Goal: Information Seeking & Learning: Learn about a topic

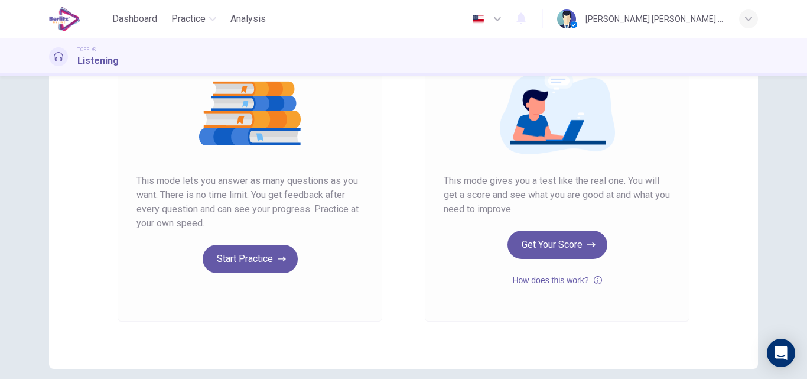
scroll to position [142, 0]
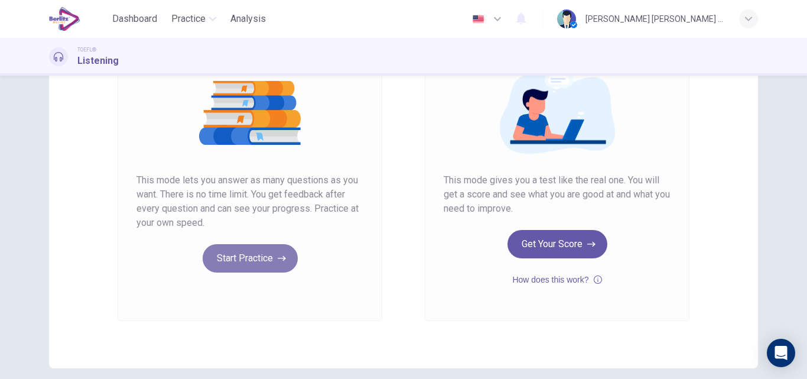
click at [238, 259] on button "Start Practice" at bounding box center [250, 258] width 95 height 28
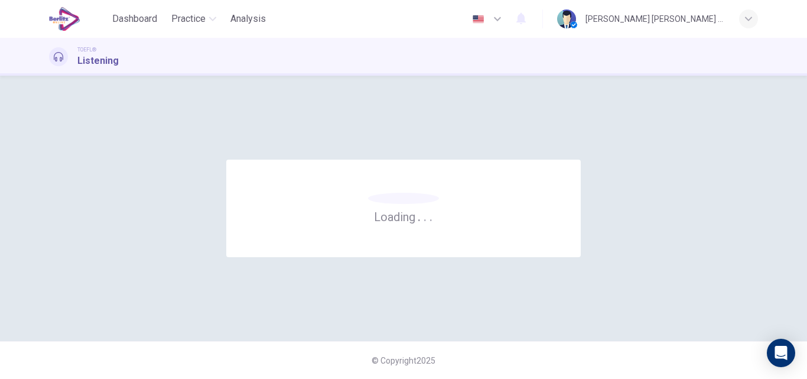
scroll to position [0, 0]
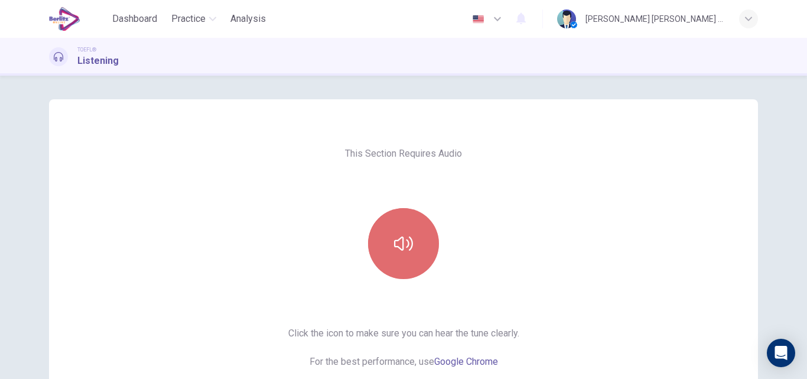
click at [411, 233] on button "button" at bounding box center [403, 243] width 71 height 71
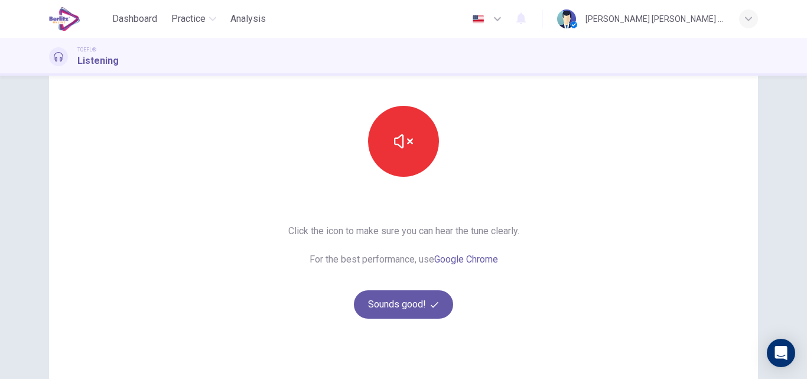
scroll to position [118, 0]
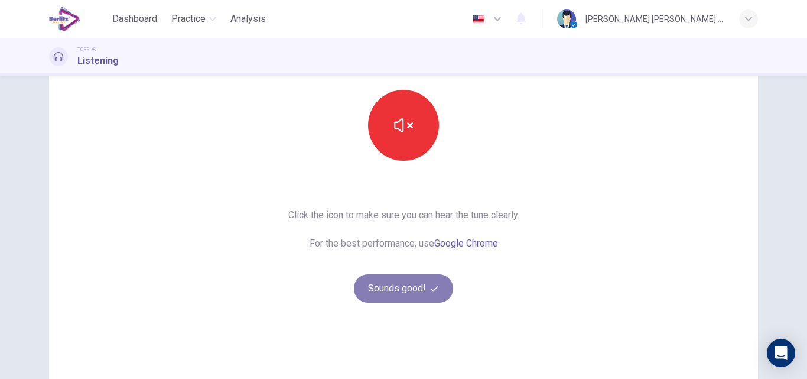
click at [408, 291] on button "Sounds good!" at bounding box center [403, 288] width 99 height 28
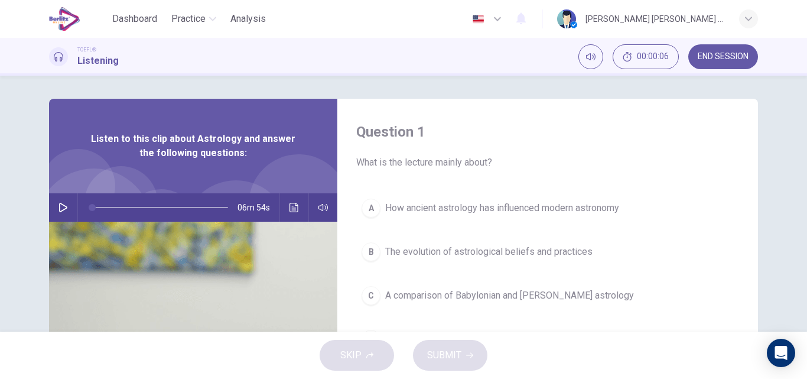
scroll to position [0, 0]
click at [59, 209] on icon "button" at bounding box center [63, 207] width 9 height 9
type input "*"
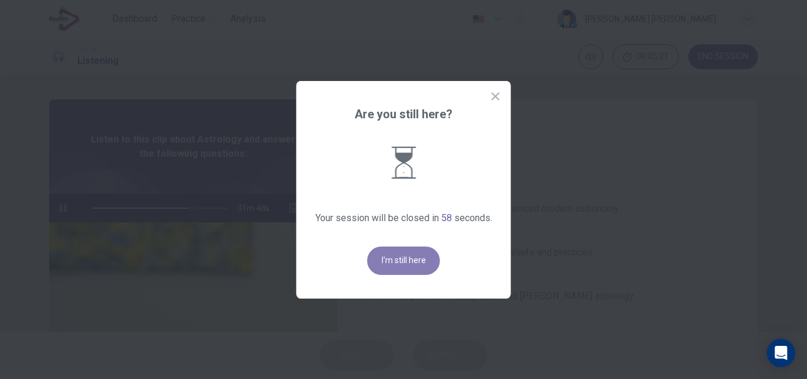
click at [410, 265] on button "I'm still here" at bounding box center [404, 260] width 73 height 28
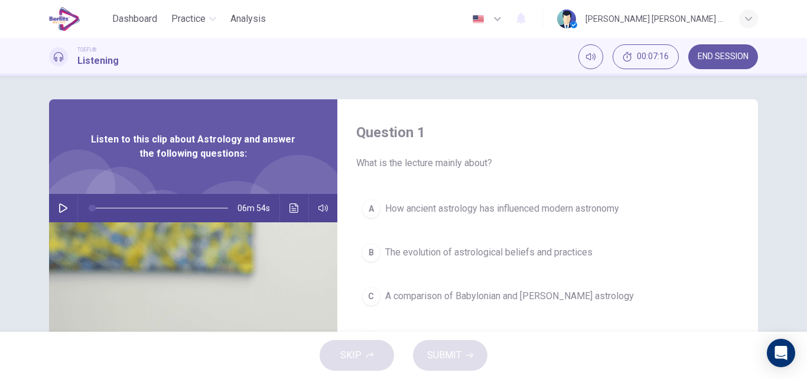
click at [55, 212] on button "button" at bounding box center [63, 208] width 19 height 28
click at [291, 212] on icon "Click to see the audio transcription" at bounding box center [294, 207] width 9 height 9
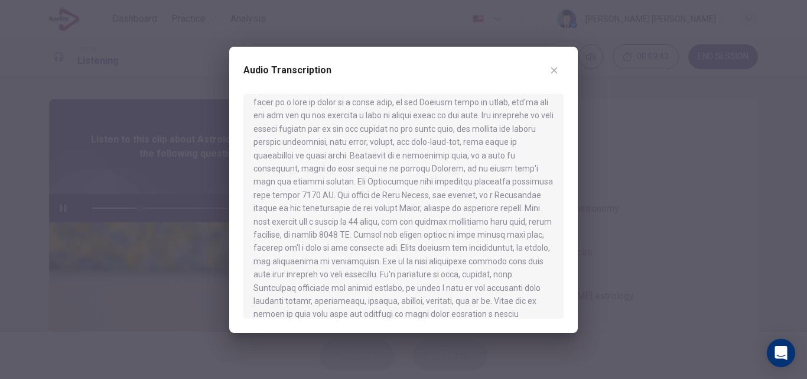
scroll to position [305, 0]
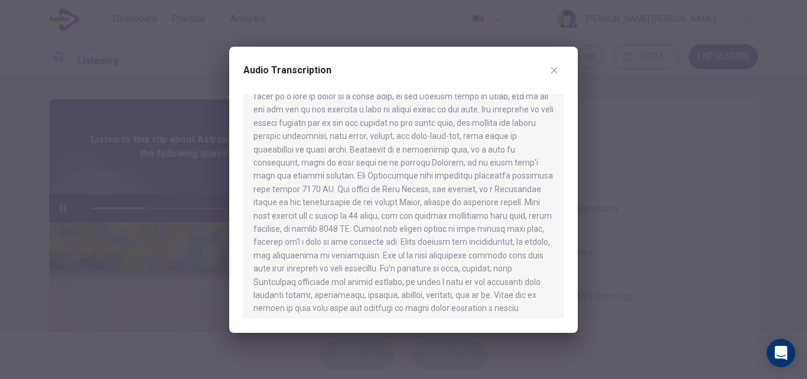
drag, startPoint x: 563, startPoint y: 183, endPoint x: 564, endPoint y: 192, distance: 9.5
click at [564, 192] on div "Audio Transcription" at bounding box center [403, 190] width 349 height 286
drag, startPoint x: 564, startPoint y: 248, endPoint x: 564, endPoint y: 270, distance: 21.9
click at [564, 269] on div "Audio Transcription" at bounding box center [403, 190] width 349 height 286
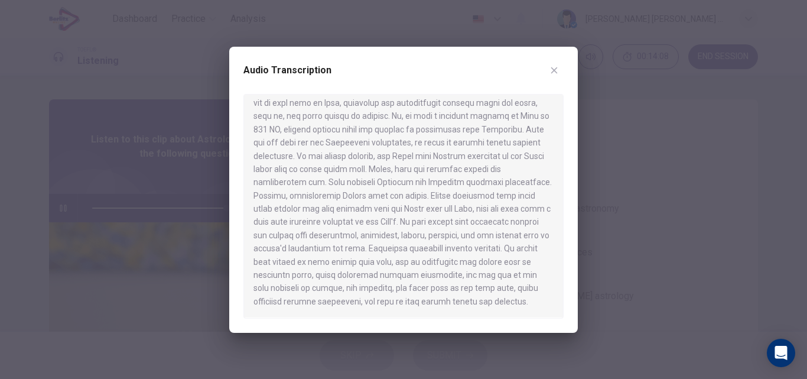
scroll to position [814, 0]
click at [555, 72] on icon "button" at bounding box center [554, 70] width 9 height 9
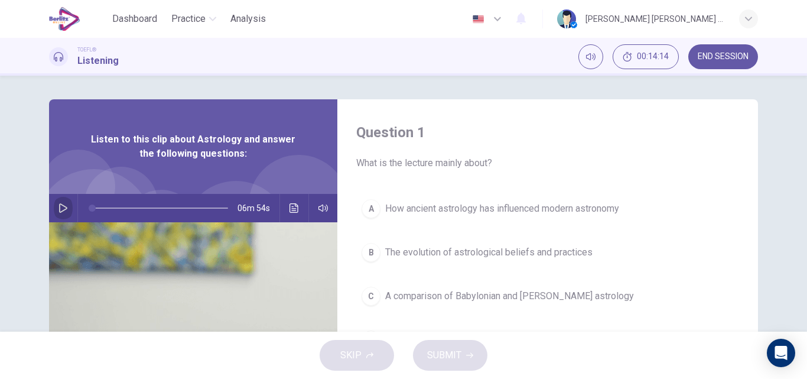
click at [60, 207] on icon "button" at bounding box center [63, 207] width 9 height 9
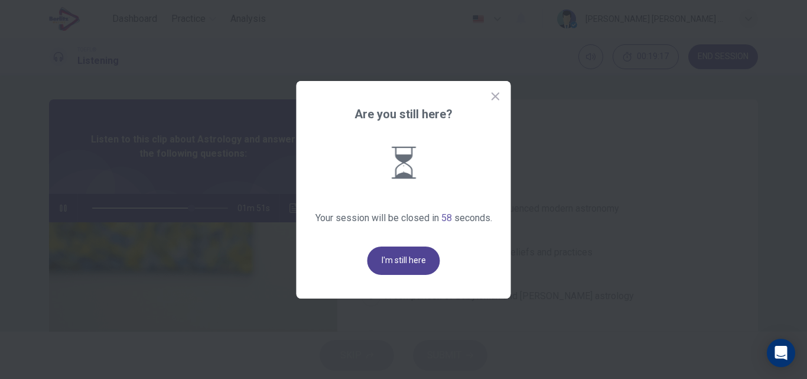
click at [380, 261] on button "I'm still here" at bounding box center [404, 260] width 73 height 28
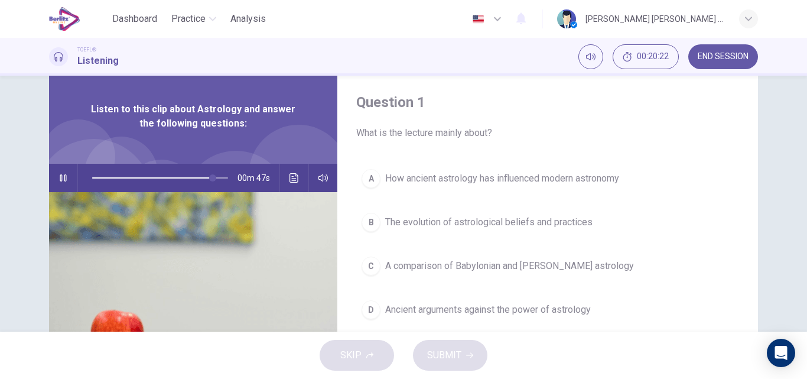
scroll to position [47, 0]
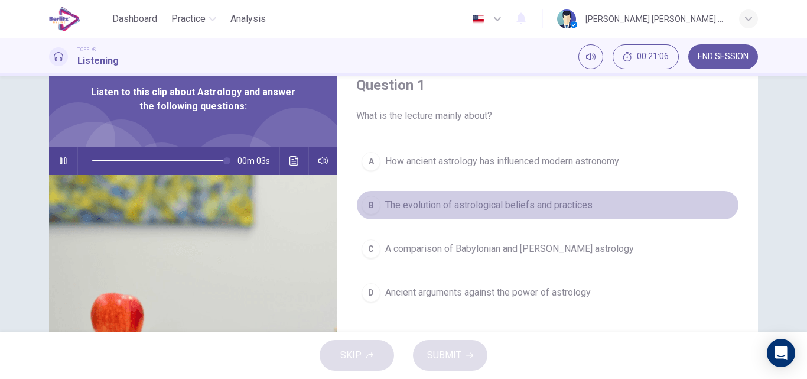
click at [561, 207] on span "The evolution of astrological beliefs and practices" at bounding box center [488, 205] width 207 height 14
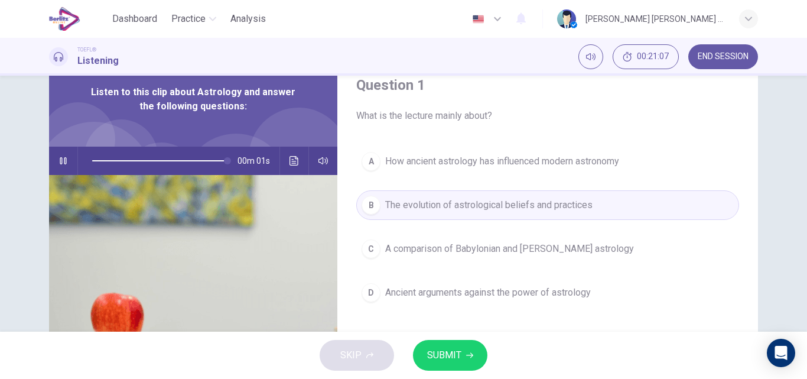
click at [463, 361] on button "SUBMIT" at bounding box center [450, 355] width 74 height 31
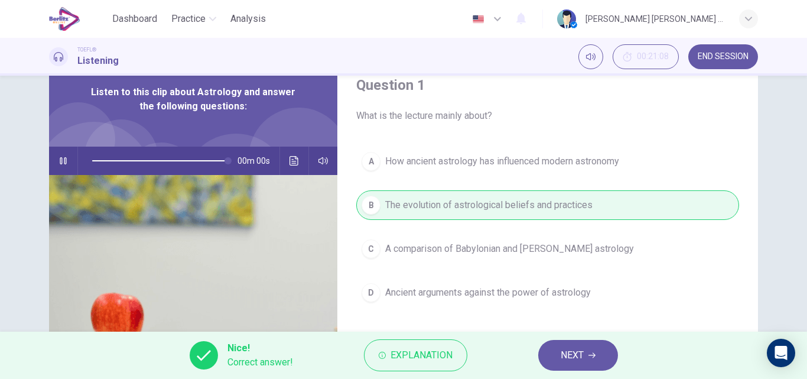
type input "*"
click at [569, 369] on button "NEXT" at bounding box center [578, 355] width 80 height 31
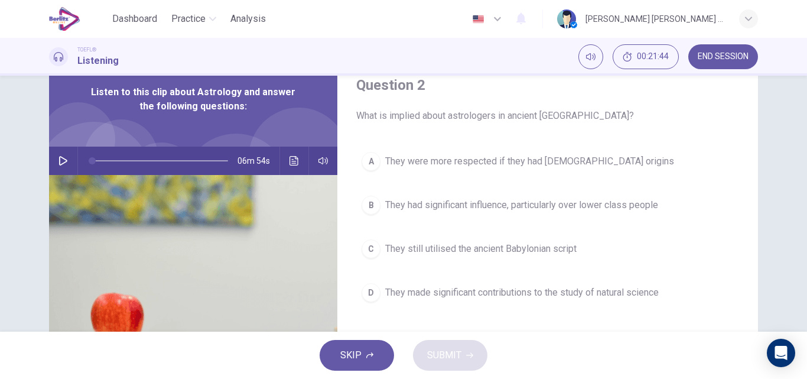
click at [547, 297] on span "They made significant contributions to the study of natural science" at bounding box center [522, 292] width 274 height 14
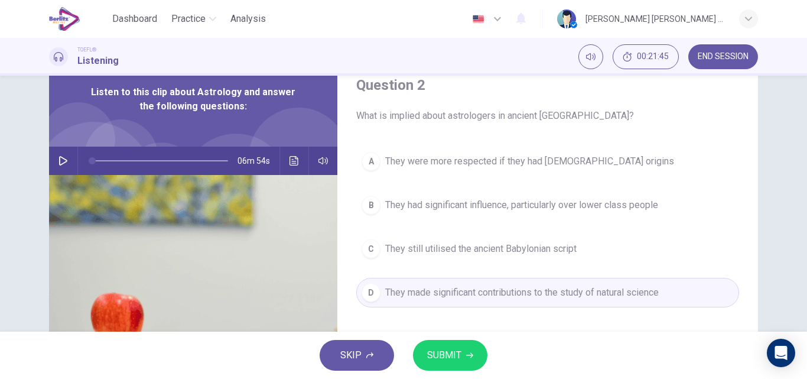
click at [467, 347] on button "SUBMIT" at bounding box center [450, 355] width 74 height 31
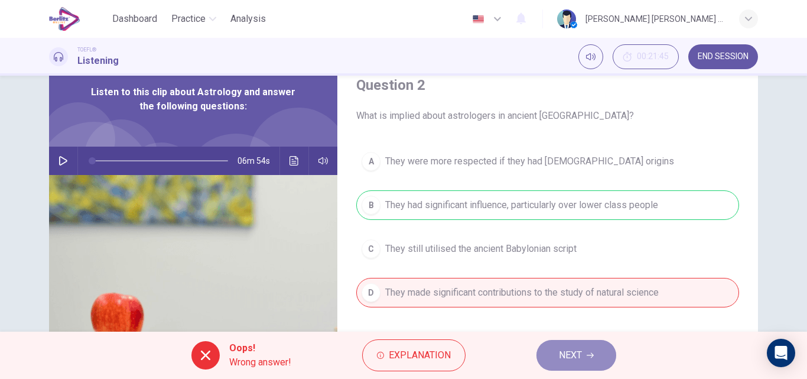
click at [559, 358] on span "NEXT" at bounding box center [570, 355] width 23 height 17
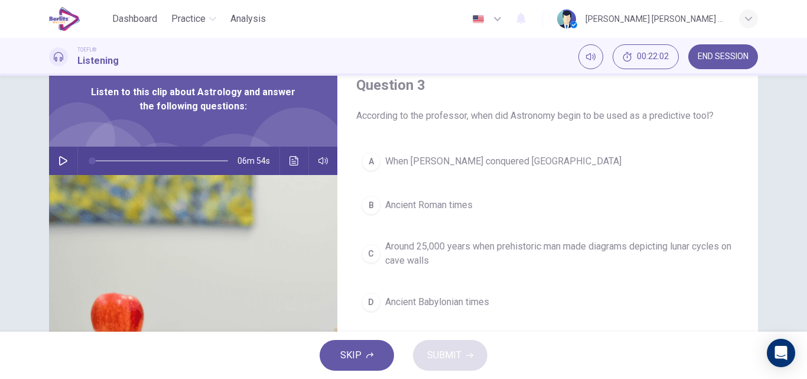
click at [501, 249] on span "Around 25,000 years when prehistoric man made diagrams depicting lunar cycles o…" at bounding box center [559, 253] width 349 height 28
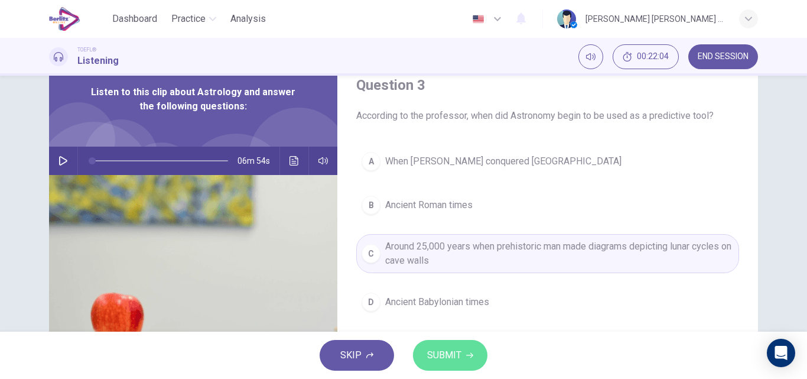
click at [470, 359] on button "SUBMIT" at bounding box center [450, 355] width 74 height 31
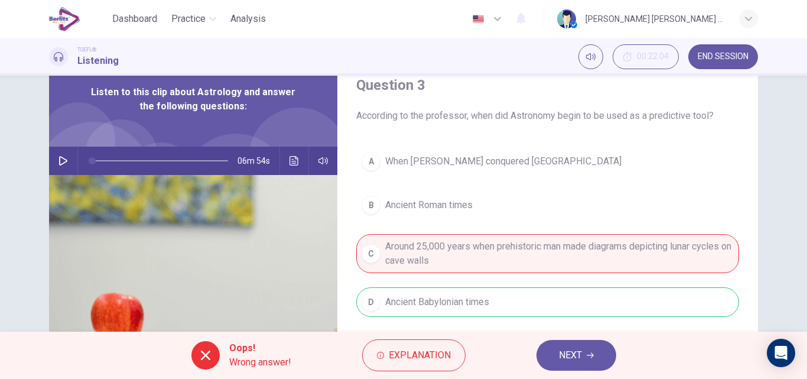
click at [554, 362] on button "NEXT" at bounding box center [577, 355] width 80 height 31
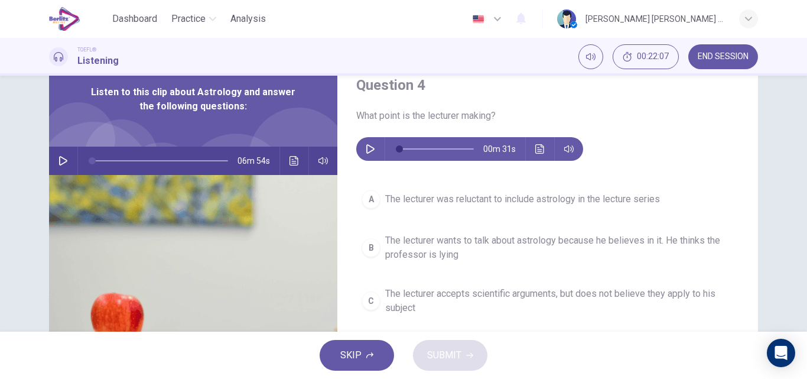
click at [368, 148] on icon "button" at bounding box center [370, 148] width 9 height 9
type input "*"
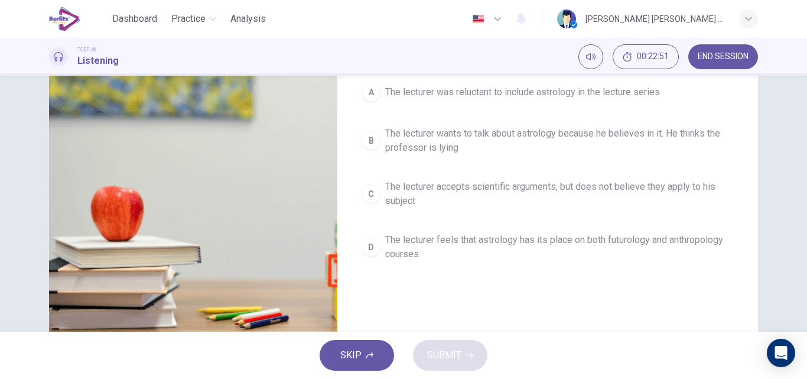
scroll to position [165, 0]
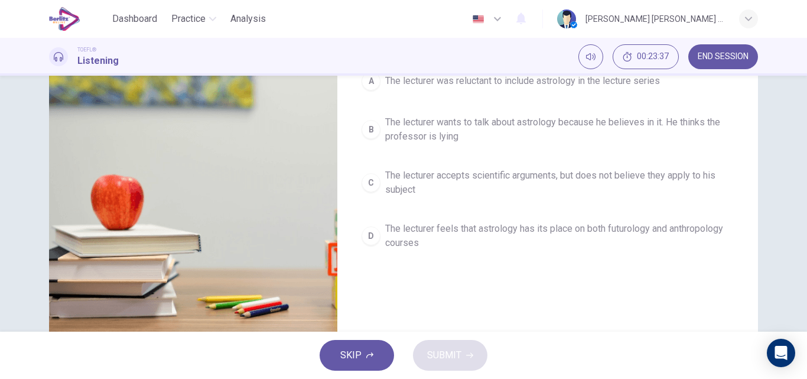
click at [540, 231] on span "The lecturer feels that astrology has its place on both futurology and anthropo…" at bounding box center [559, 236] width 349 height 28
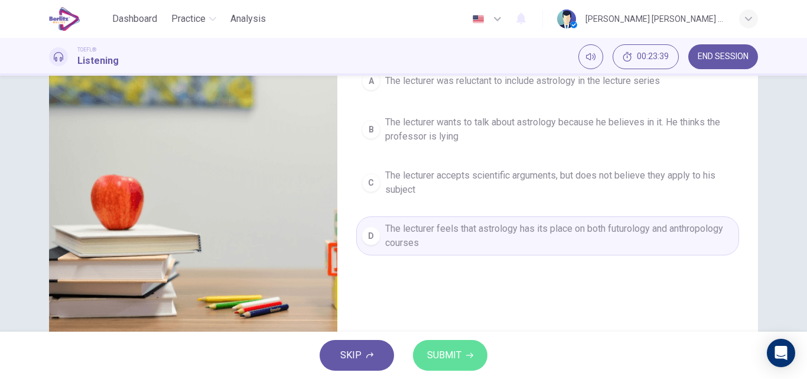
click at [460, 361] on span "SUBMIT" at bounding box center [444, 355] width 34 height 17
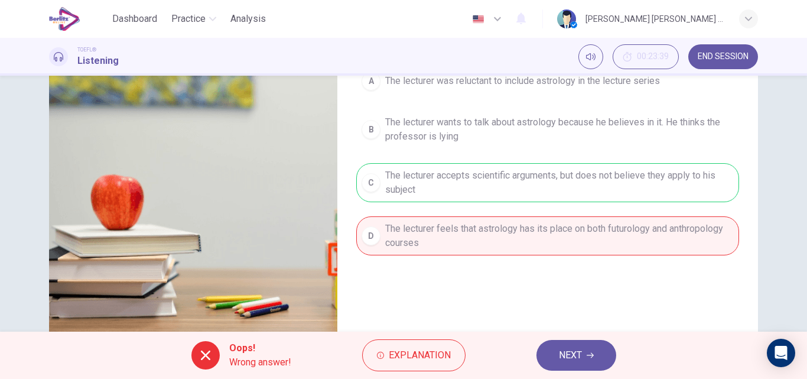
click at [551, 355] on button "NEXT" at bounding box center [577, 355] width 80 height 31
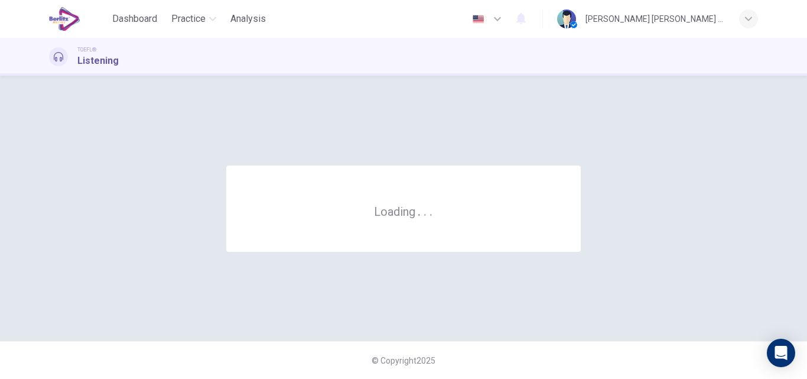
scroll to position [0, 0]
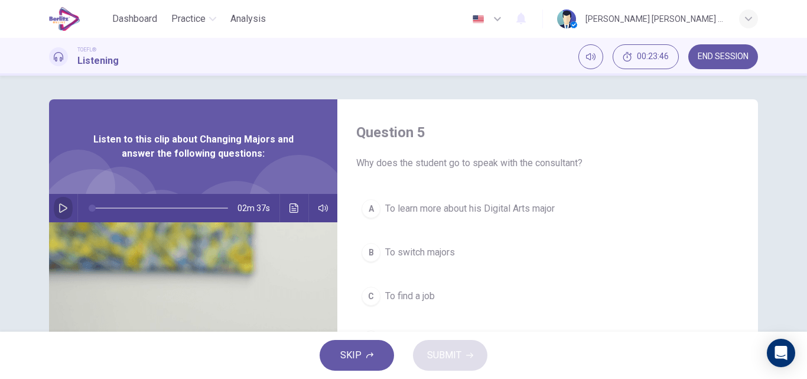
click at [60, 212] on icon "button" at bounding box center [63, 207] width 9 height 9
type input "*"
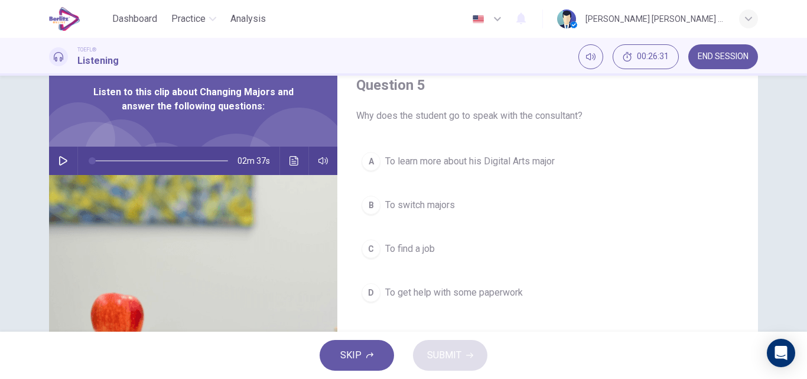
scroll to position [71, 0]
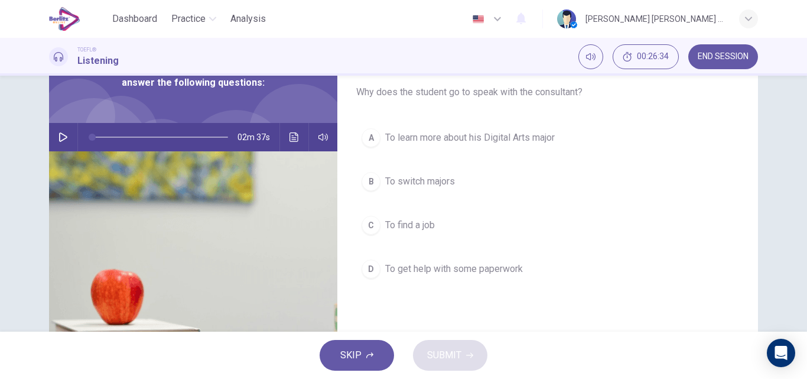
click at [408, 184] on span "To switch majors" at bounding box center [420, 181] width 70 height 14
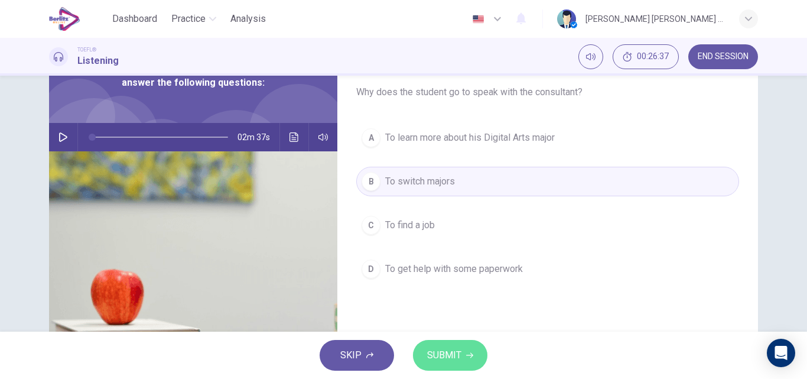
click at [454, 357] on span "SUBMIT" at bounding box center [444, 355] width 34 height 17
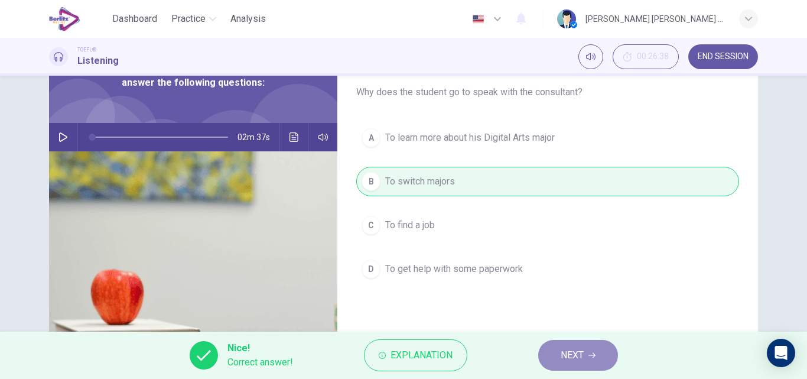
click at [566, 362] on span "NEXT" at bounding box center [572, 355] width 23 height 17
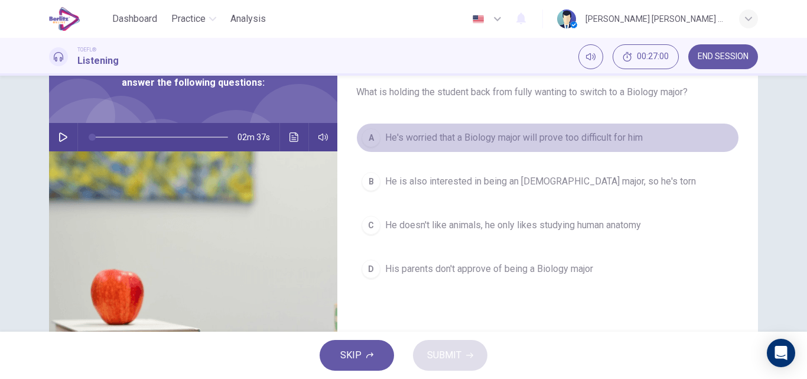
click at [505, 140] on span "He's worried that a Biology major will prove too difficult for him" at bounding box center [514, 138] width 258 height 14
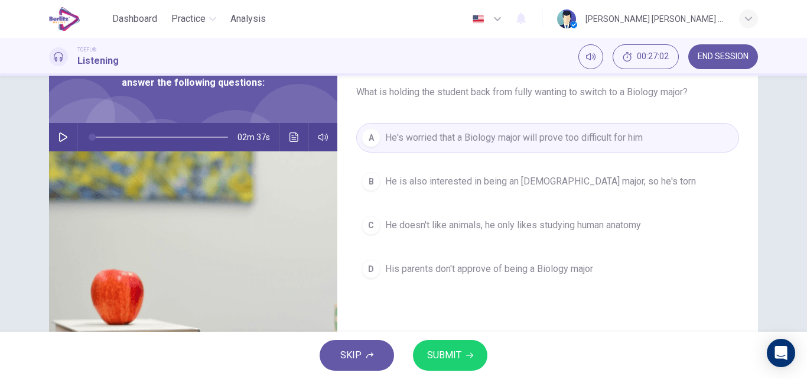
click at [468, 347] on button "SUBMIT" at bounding box center [450, 355] width 74 height 31
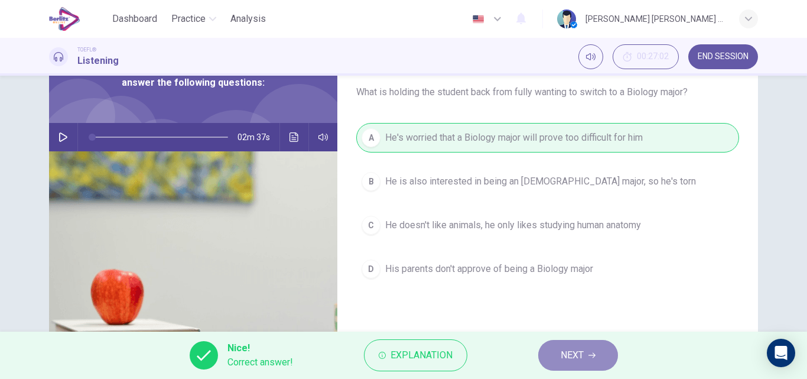
click at [569, 355] on span "NEXT" at bounding box center [572, 355] width 23 height 17
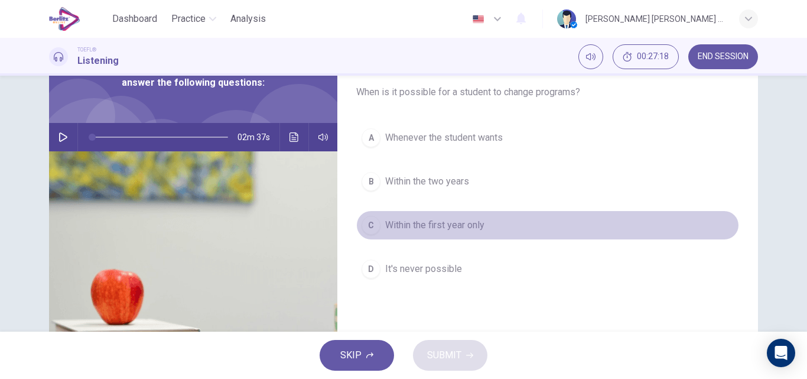
click at [432, 224] on span "Within the first year only" at bounding box center [434, 225] width 99 height 14
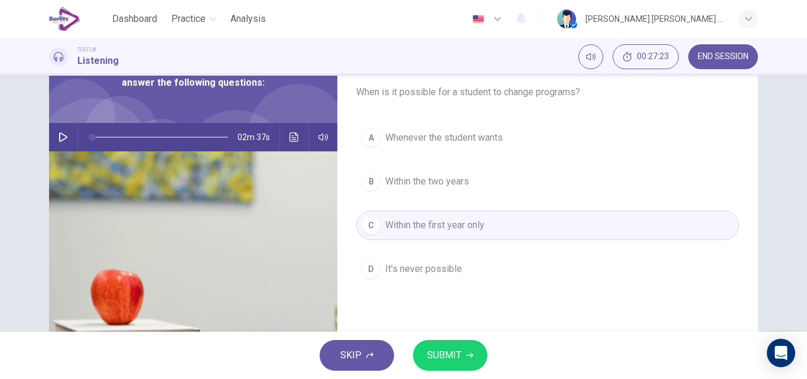
click at [454, 355] on span "SUBMIT" at bounding box center [444, 355] width 34 height 17
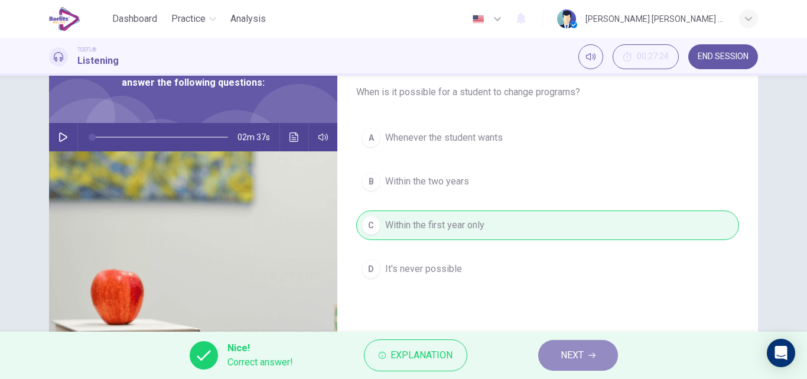
click at [565, 356] on span "NEXT" at bounding box center [572, 355] width 23 height 17
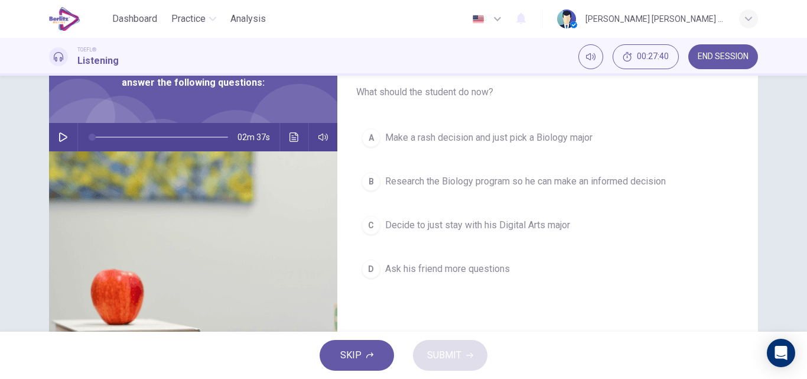
click at [481, 182] on span "Research the Biology program so he can make an informed decision" at bounding box center [525, 181] width 281 height 14
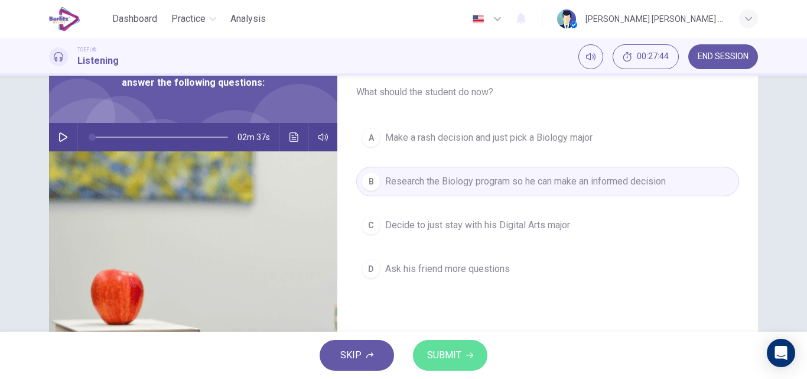
click at [440, 367] on button "SUBMIT" at bounding box center [450, 355] width 74 height 31
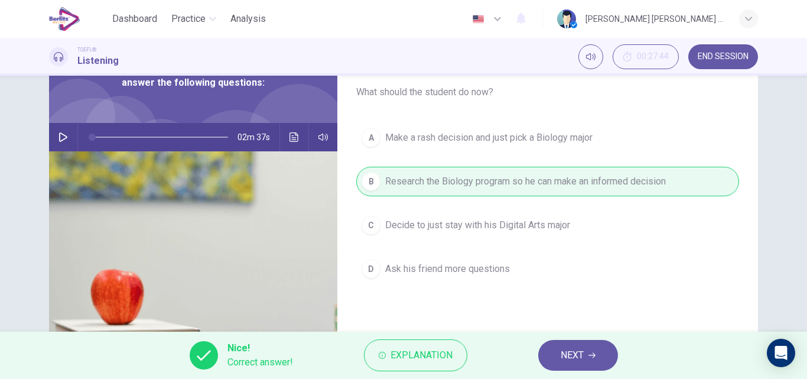
click at [562, 349] on span "NEXT" at bounding box center [572, 355] width 23 height 17
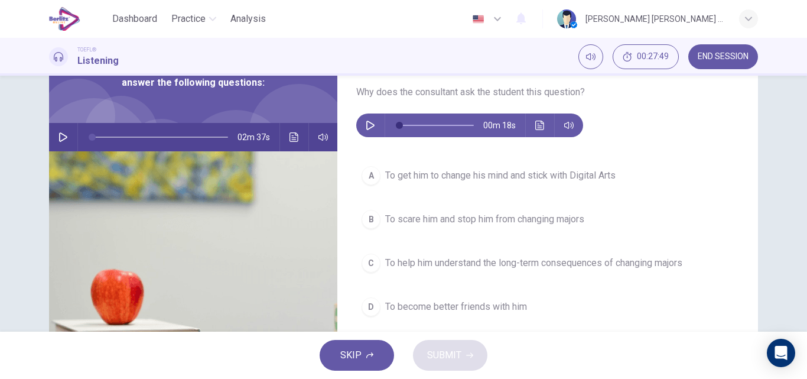
click at [366, 126] on icon "button" at bounding box center [370, 125] width 9 height 9
type input "*"
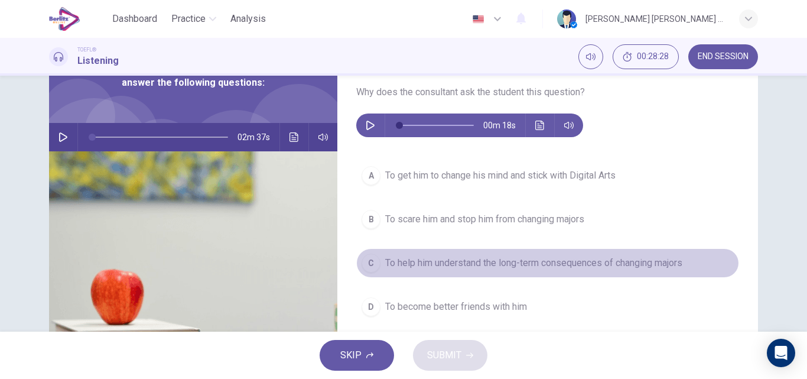
click at [446, 257] on span "To help him understand the long-term consequences of changing majors" at bounding box center [533, 263] width 297 height 14
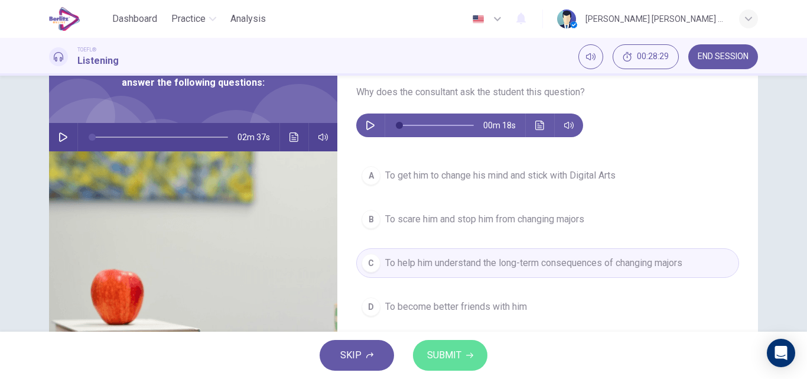
click at [435, 358] on span "SUBMIT" at bounding box center [444, 355] width 34 height 17
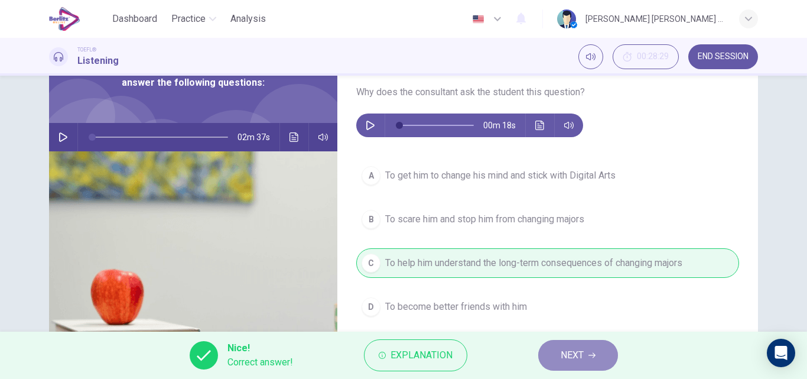
click at [561, 350] on span "NEXT" at bounding box center [572, 355] width 23 height 17
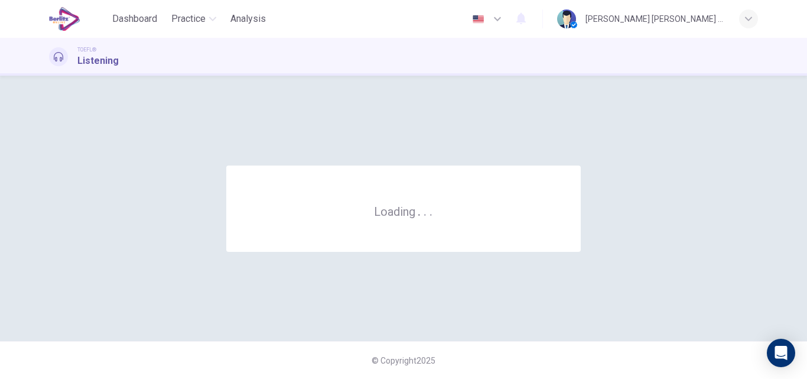
scroll to position [0, 0]
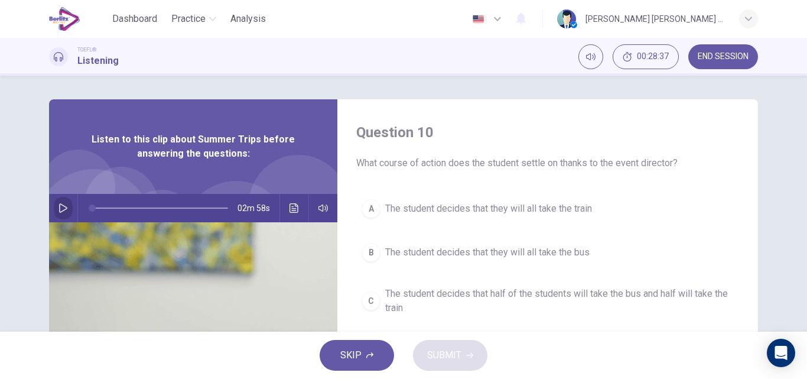
click at [59, 210] on icon "button" at bounding box center [63, 207] width 9 height 9
type input "*"
click at [61, 207] on icon "button" at bounding box center [63, 207] width 9 height 9
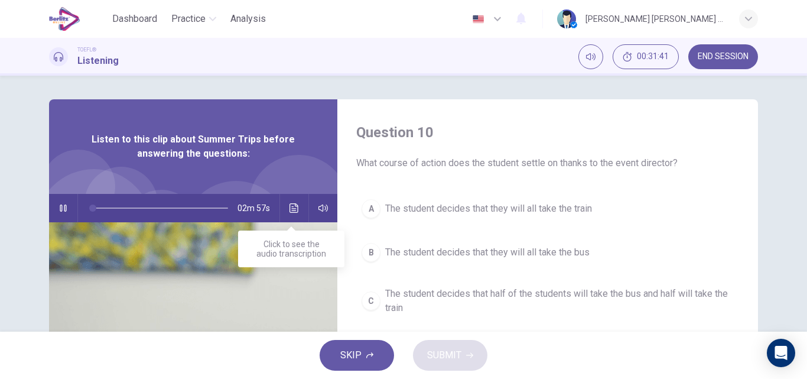
click at [290, 209] on icon "Click to see the audio transcription" at bounding box center [294, 207] width 9 height 9
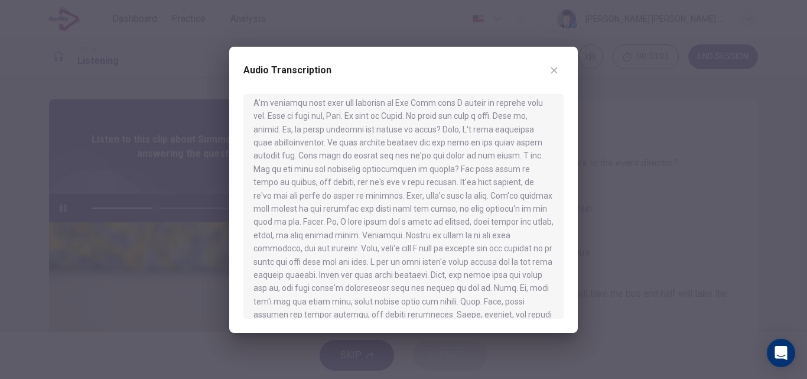
scroll to position [24, 0]
drag, startPoint x: 564, startPoint y: 163, endPoint x: 567, endPoint y: 177, distance: 15.1
click at [566, 174] on div "Audio Transcription" at bounding box center [403, 190] width 349 height 286
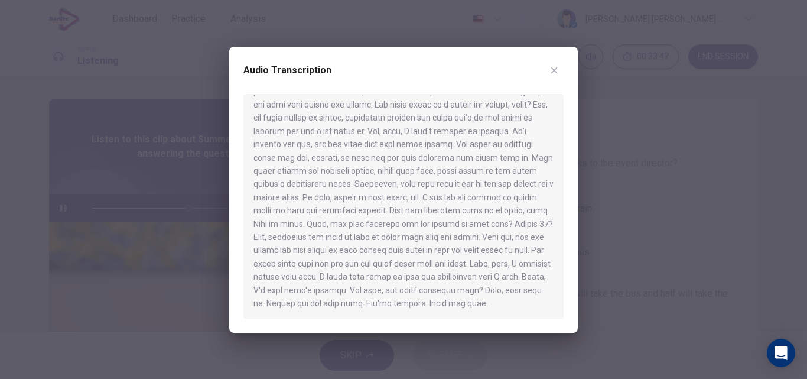
scroll to position [298, 0]
click at [554, 67] on icon "button" at bounding box center [554, 70] width 9 height 9
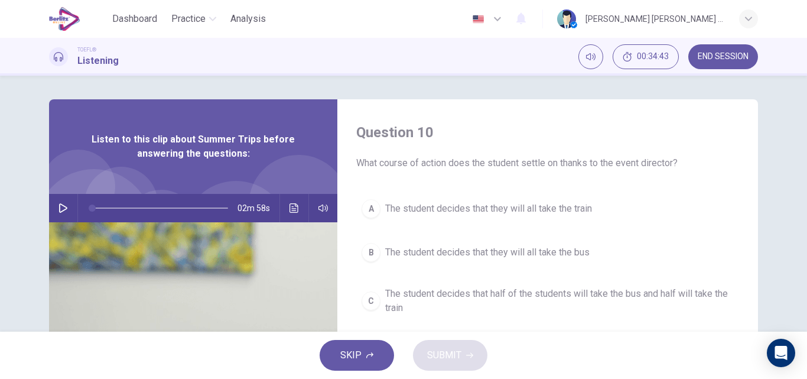
click at [60, 207] on icon "button" at bounding box center [63, 207] width 9 height 9
type input "*"
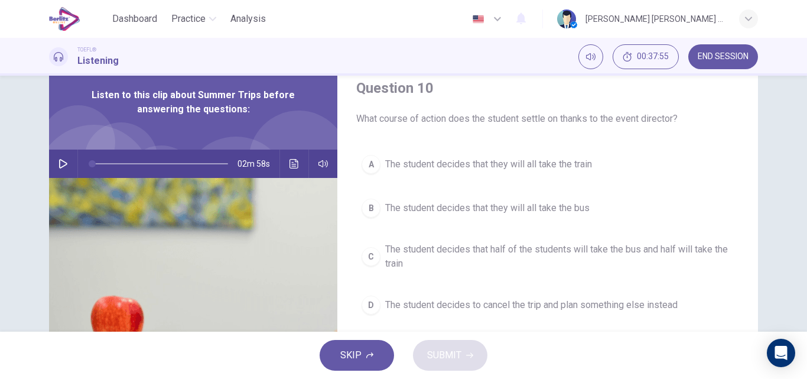
scroll to position [47, 0]
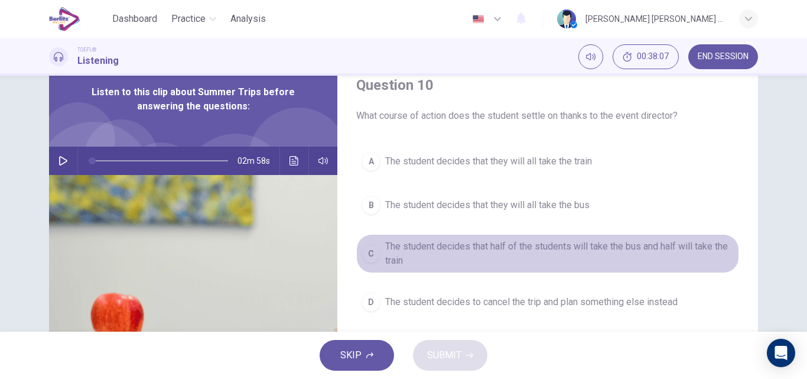
click at [485, 251] on span "The student decides that half of the students will take the bus and half will t…" at bounding box center [559, 253] width 349 height 28
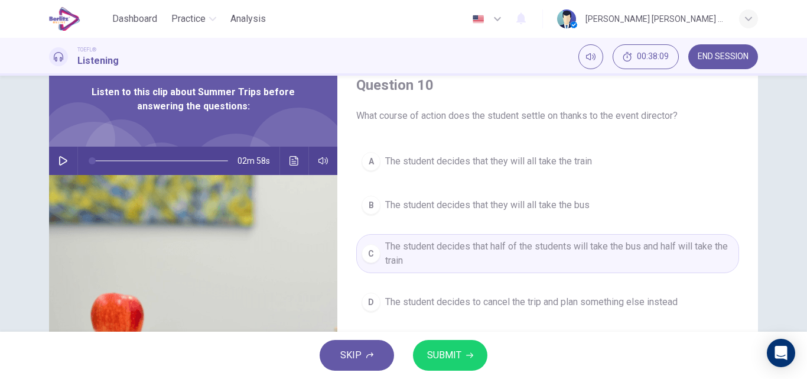
click at [457, 354] on span "SUBMIT" at bounding box center [444, 355] width 34 height 17
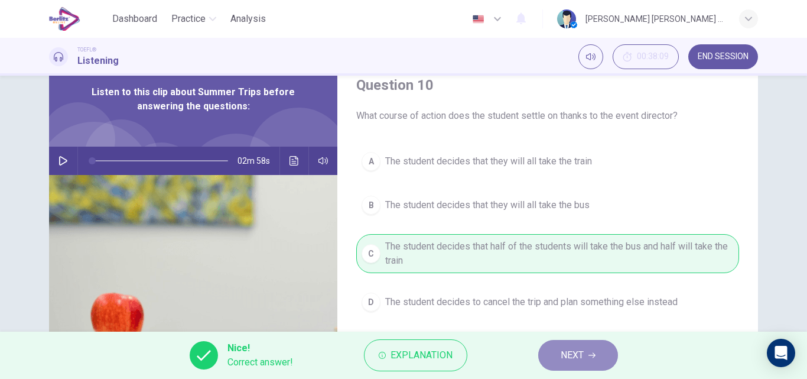
click at [590, 358] on icon "button" at bounding box center [592, 355] width 7 height 7
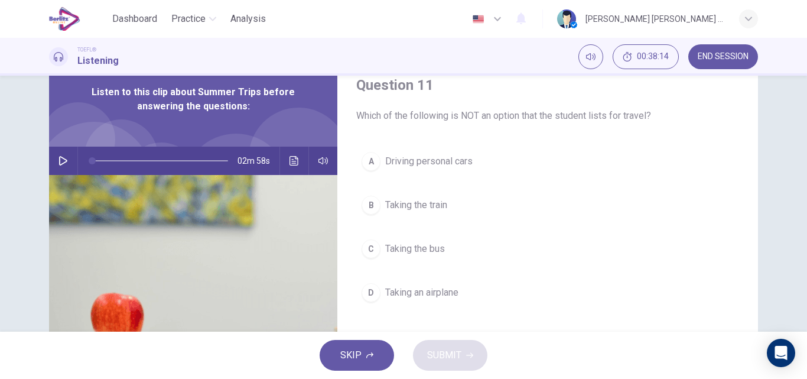
click at [413, 157] on span "Driving personal cars" at bounding box center [428, 161] width 87 height 14
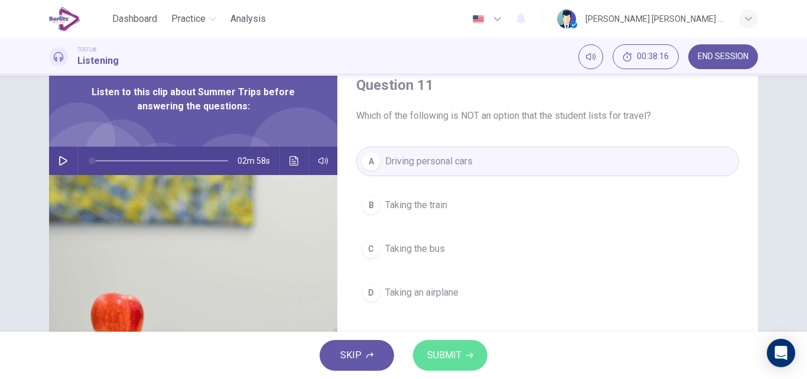
click at [448, 352] on span "SUBMIT" at bounding box center [444, 355] width 34 height 17
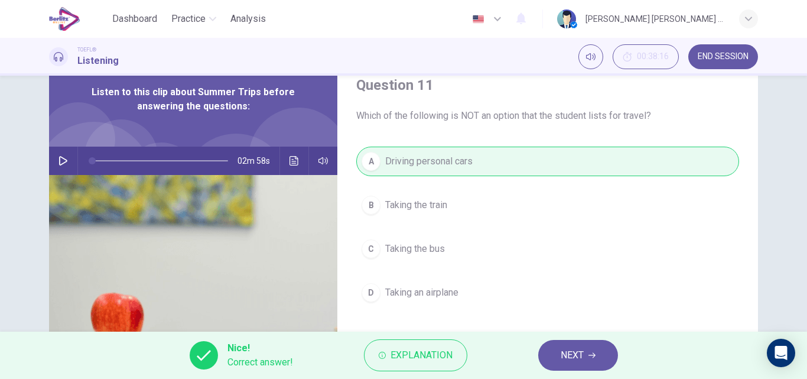
click at [597, 359] on button "NEXT" at bounding box center [578, 355] width 80 height 31
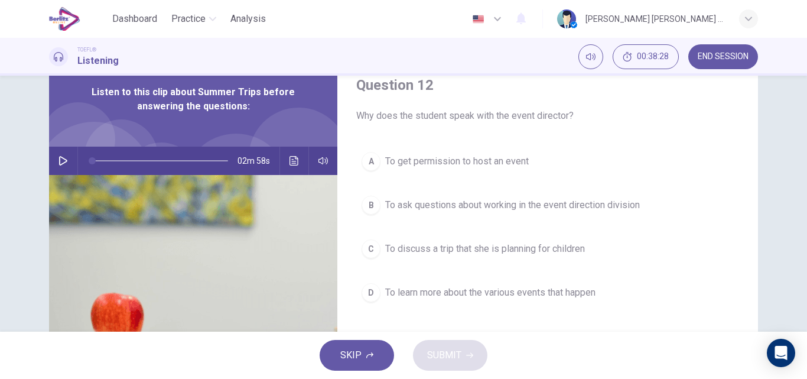
click at [475, 248] on span "To discuss a trip that she is planning for children" at bounding box center [485, 249] width 200 height 14
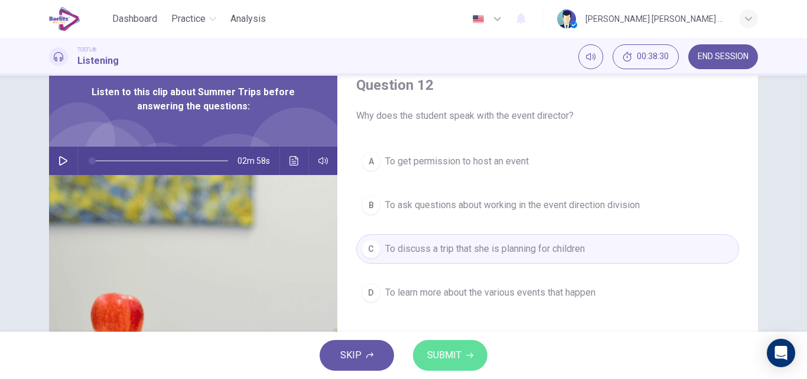
click at [457, 349] on span "SUBMIT" at bounding box center [444, 355] width 34 height 17
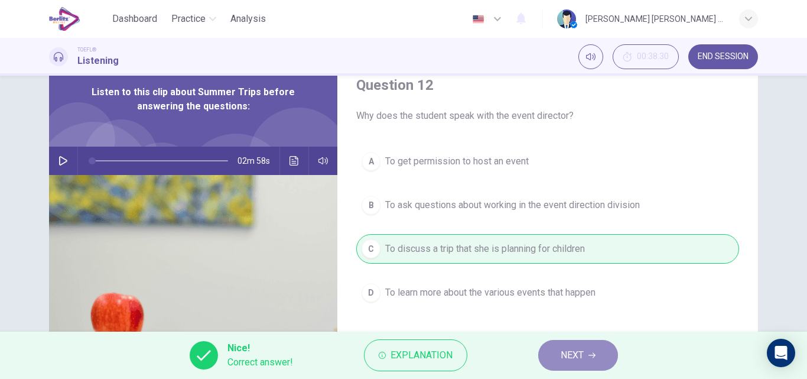
click at [573, 364] on button "NEXT" at bounding box center [578, 355] width 80 height 31
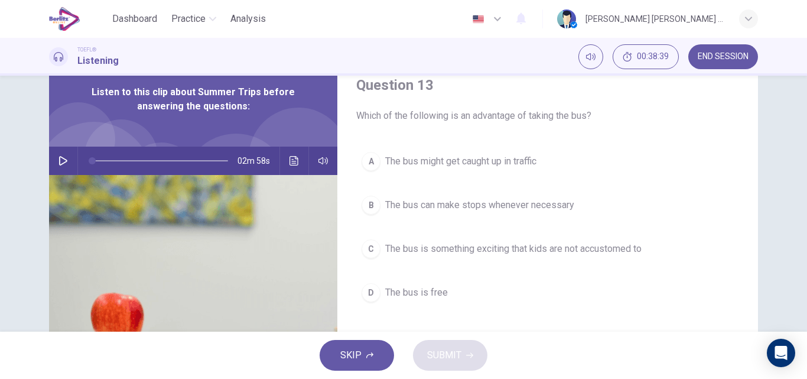
click at [406, 206] on span "The bus can make stops whenever necessary" at bounding box center [479, 205] width 189 height 14
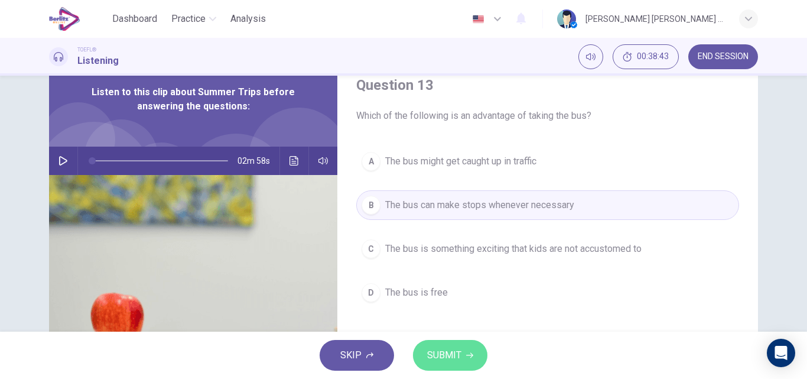
click at [448, 359] on span "SUBMIT" at bounding box center [444, 355] width 34 height 17
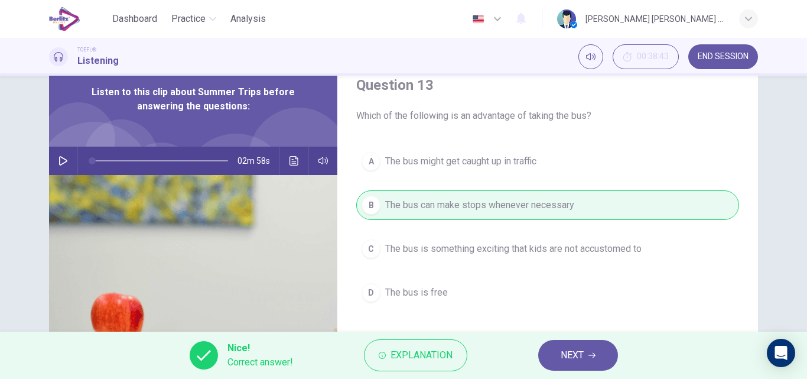
click at [556, 352] on button "NEXT" at bounding box center [578, 355] width 80 height 31
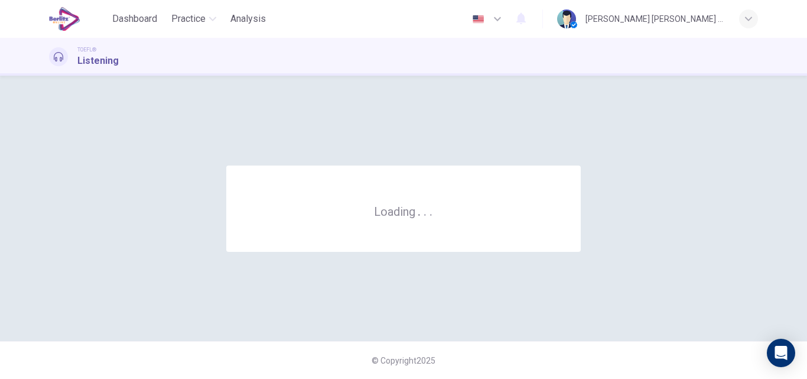
scroll to position [0, 0]
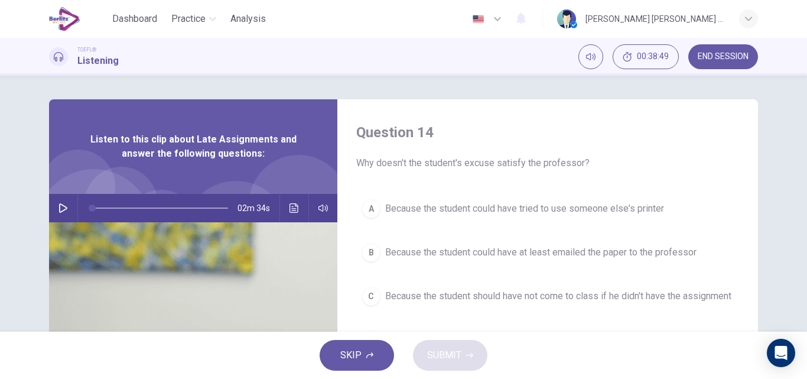
click at [59, 211] on icon "button" at bounding box center [63, 207] width 8 height 9
type input "*"
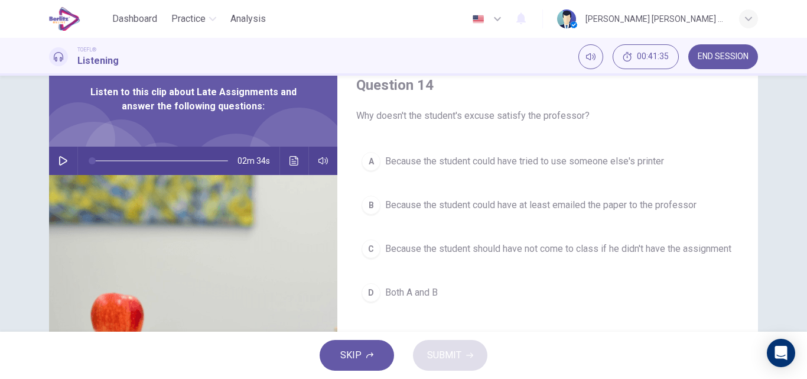
scroll to position [71, 0]
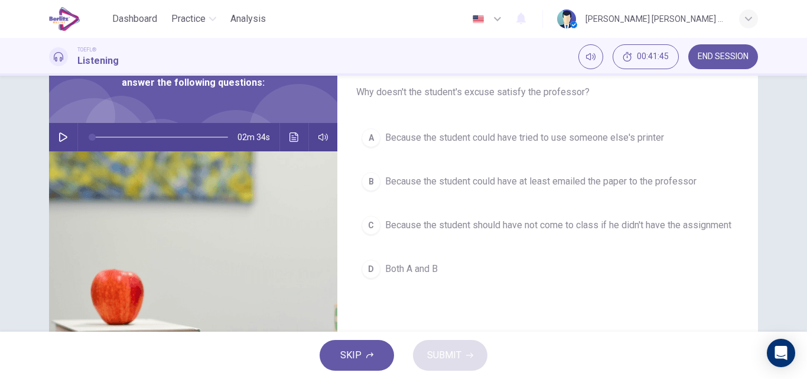
click at [401, 276] on span "Both A and B" at bounding box center [411, 269] width 53 height 14
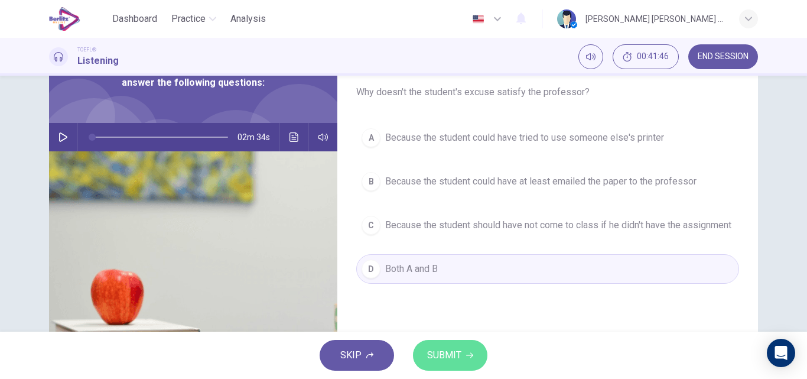
click at [430, 358] on span "SUBMIT" at bounding box center [444, 355] width 34 height 17
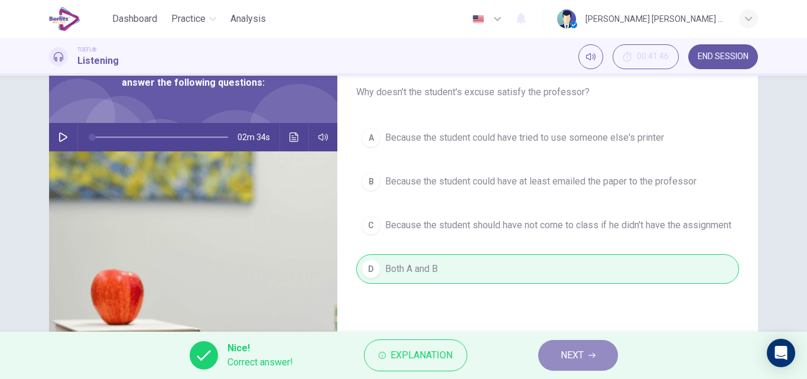
click at [560, 364] on button "NEXT" at bounding box center [578, 355] width 80 height 31
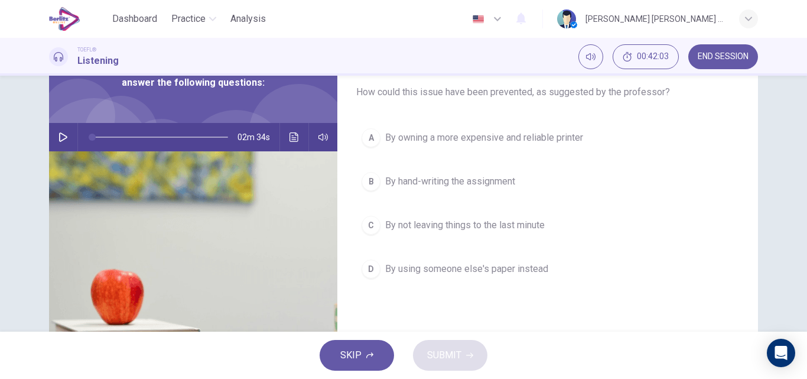
click at [476, 222] on span "By not leaving things to the last minute" at bounding box center [465, 225] width 160 height 14
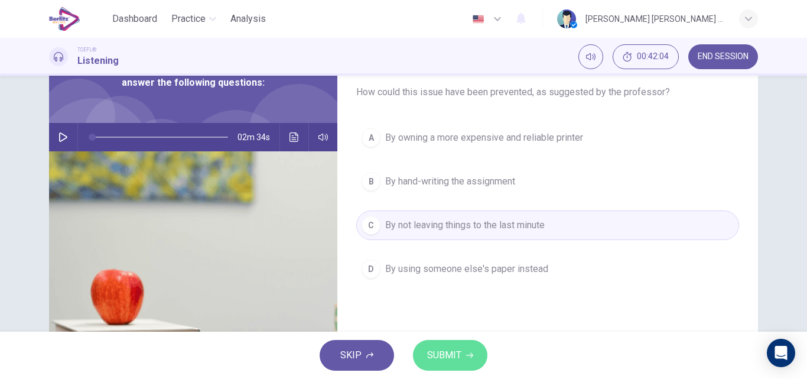
click at [460, 352] on span "SUBMIT" at bounding box center [444, 355] width 34 height 17
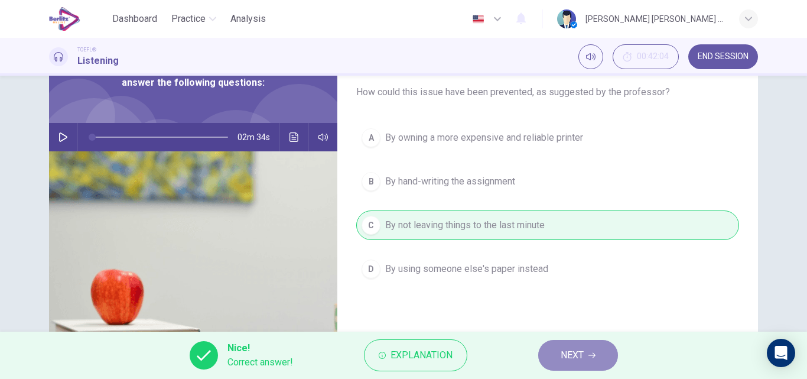
click at [601, 355] on button "NEXT" at bounding box center [578, 355] width 80 height 31
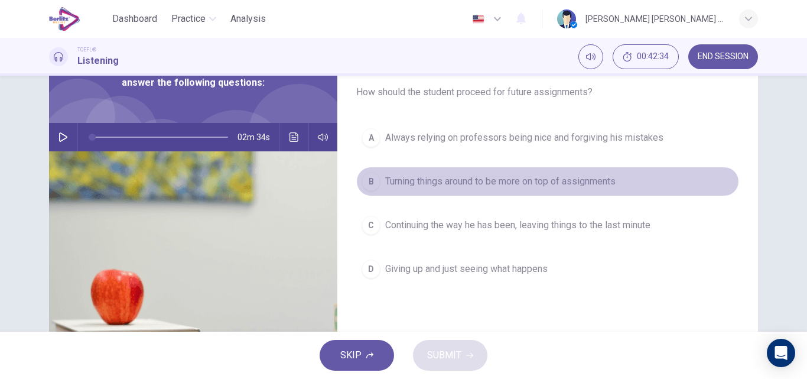
click at [441, 184] on span "Turning things around to be more on top of assignments" at bounding box center [500, 181] width 230 height 14
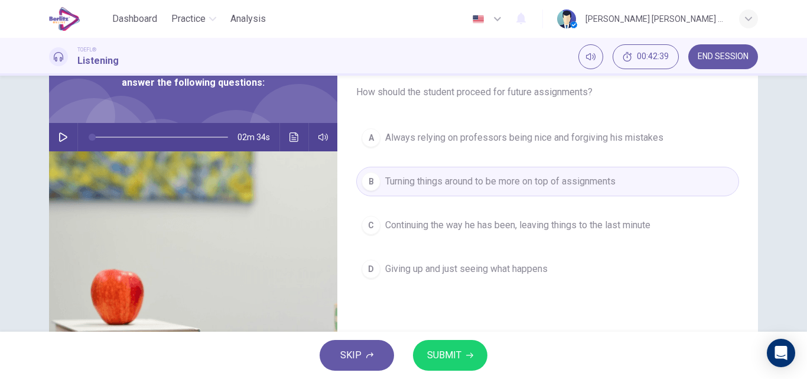
click at [451, 353] on span "SUBMIT" at bounding box center [444, 355] width 34 height 17
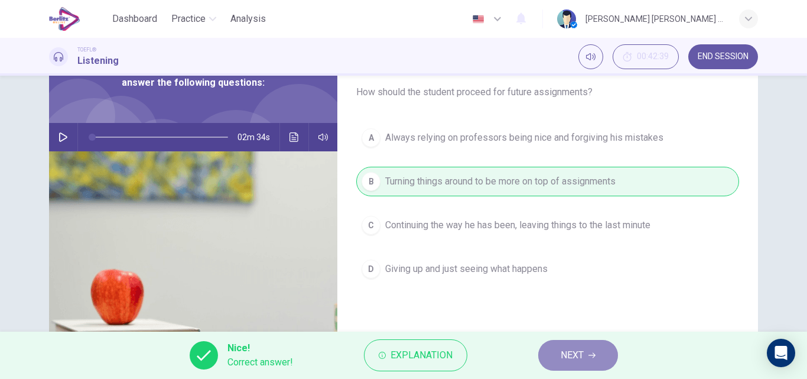
click at [563, 353] on span "NEXT" at bounding box center [572, 355] width 23 height 17
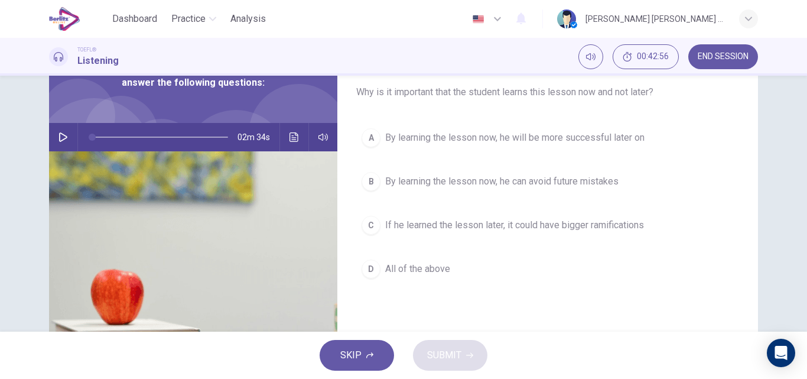
click at [530, 184] on span "By learning the lesson now, he can avoid future mistakes" at bounding box center [501, 181] width 233 height 14
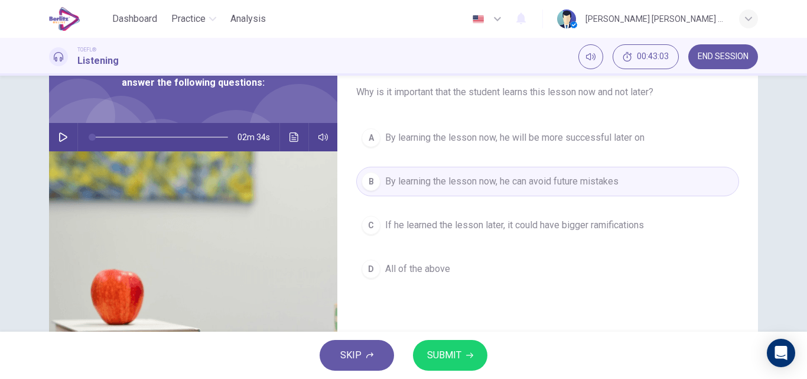
click at [449, 352] on span "SUBMIT" at bounding box center [444, 355] width 34 height 17
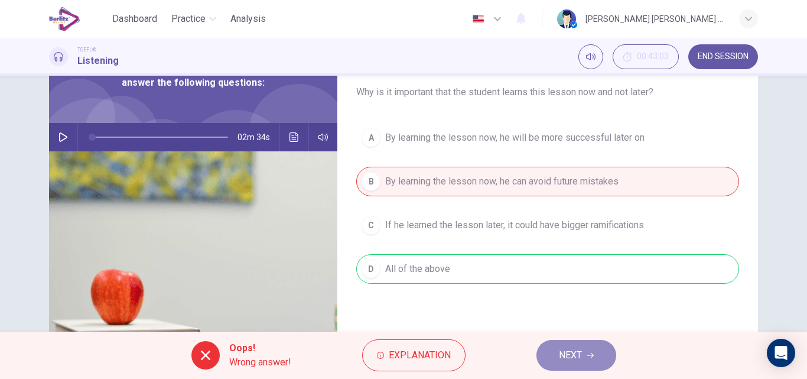
click at [573, 361] on span "NEXT" at bounding box center [570, 355] width 23 height 17
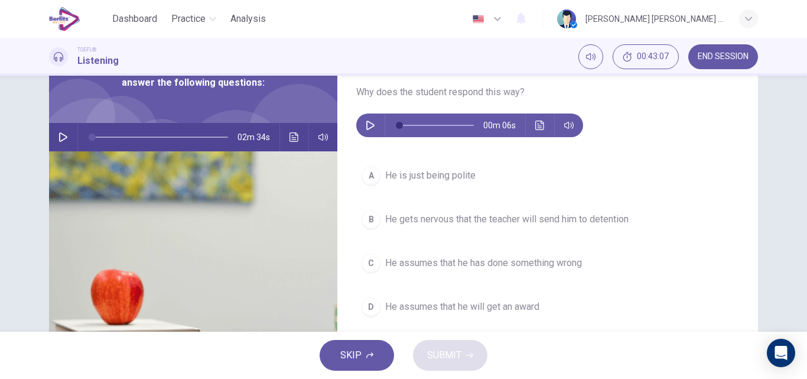
click at [366, 127] on icon "button" at bounding box center [370, 125] width 9 height 9
type input "*"
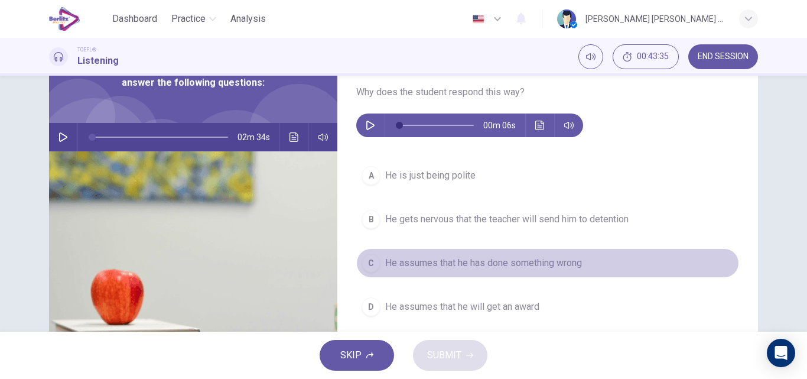
click at [410, 262] on span "He assumes that he has done something wrong" at bounding box center [483, 263] width 197 height 14
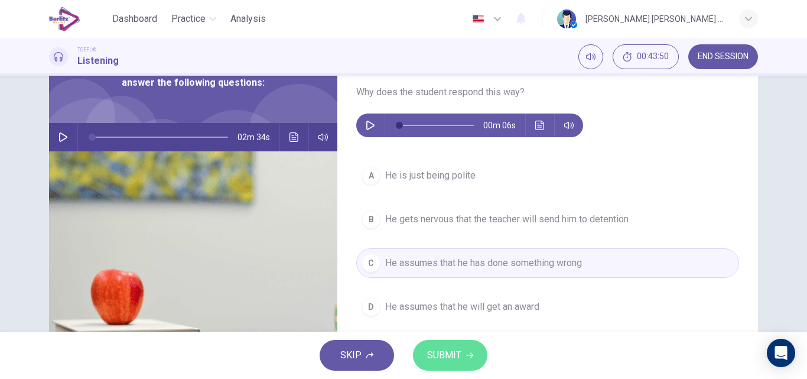
click at [450, 349] on span "SUBMIT" at bounding box center [444, 355] width 34 height 17
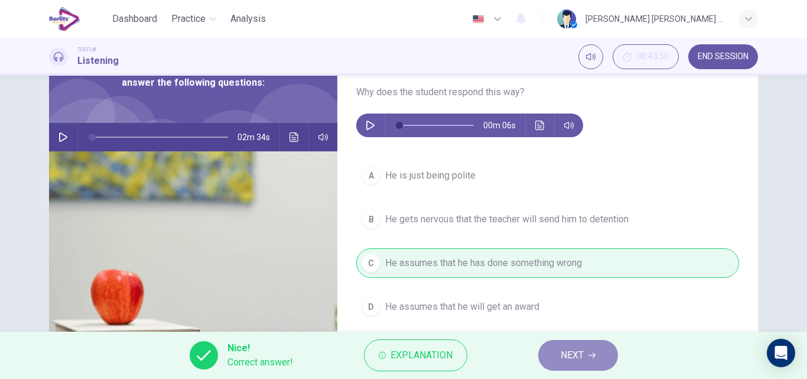
click at [559, 363] on button "NEXT" at bounding box center [578, 355] width 80 height 31
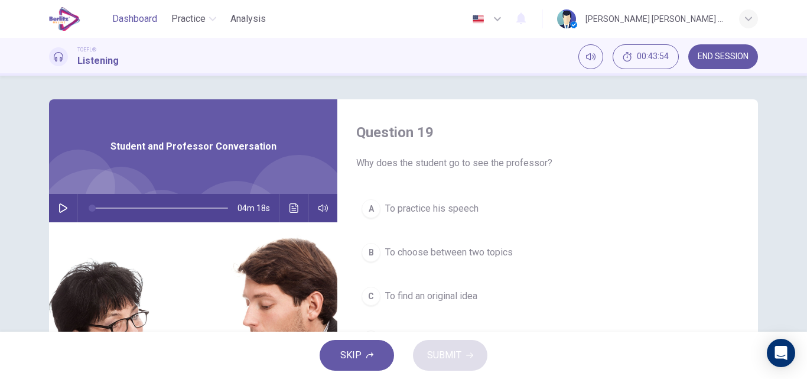
click at [137, 20] on span "Dashboard" at bounding box center [134, 19] width 45 height 14
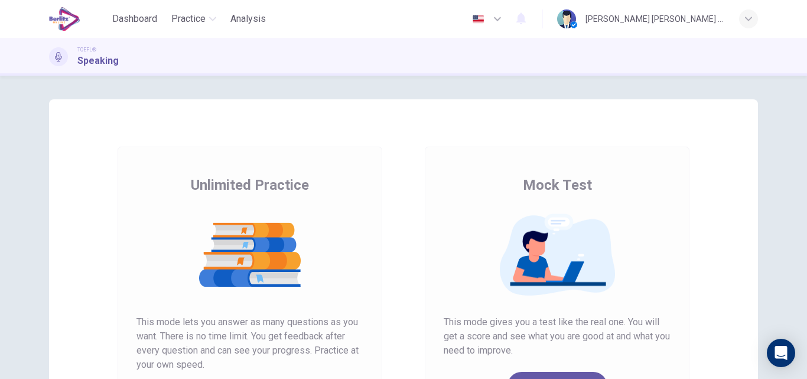
scroll to position [95, 0]
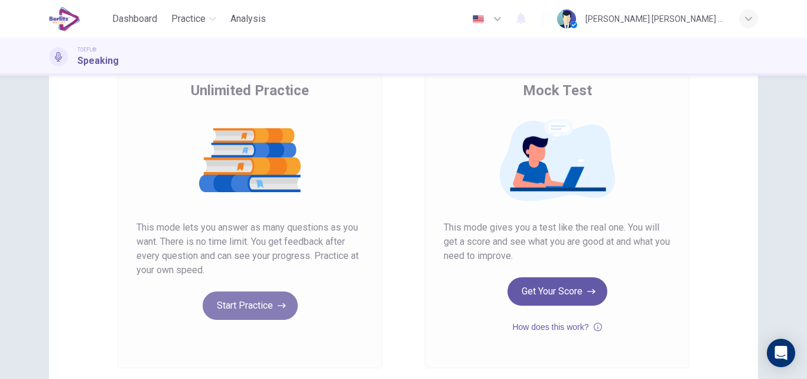
click at [233, 304] on button "Start Practice" at bounding box center [250, 305] width 95 height 28
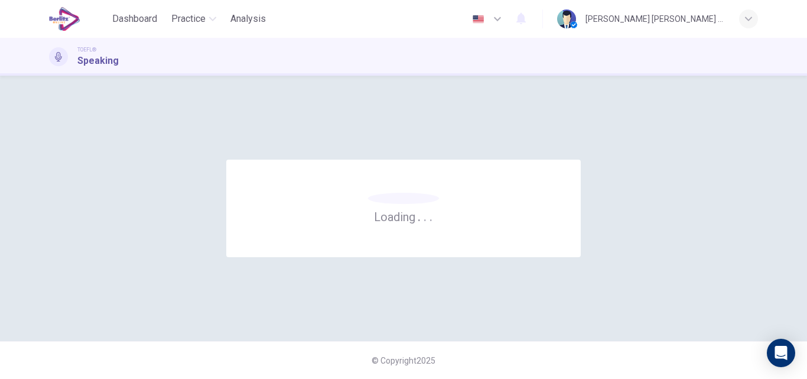
scroll to position [0, 0]
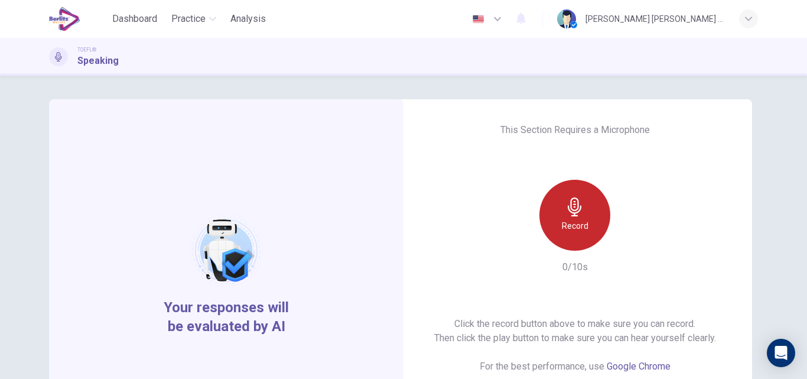
click at [569, 208] on icon "button" at bounding box center [575, 206] width 14 height 19
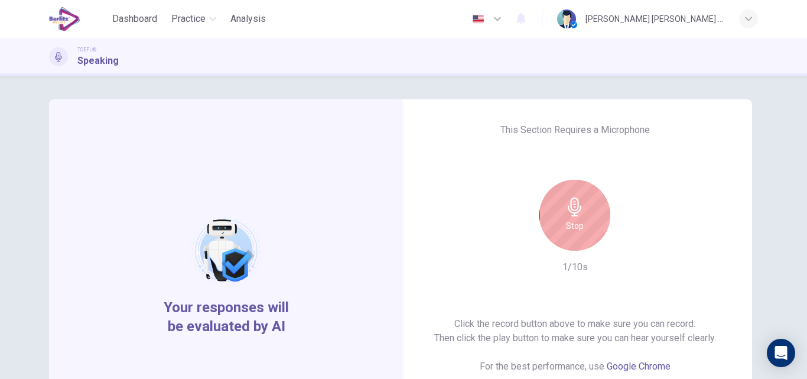
click at [572, 219] on h6 "Stop" at bounding box center [575, 226] width 18 height 14
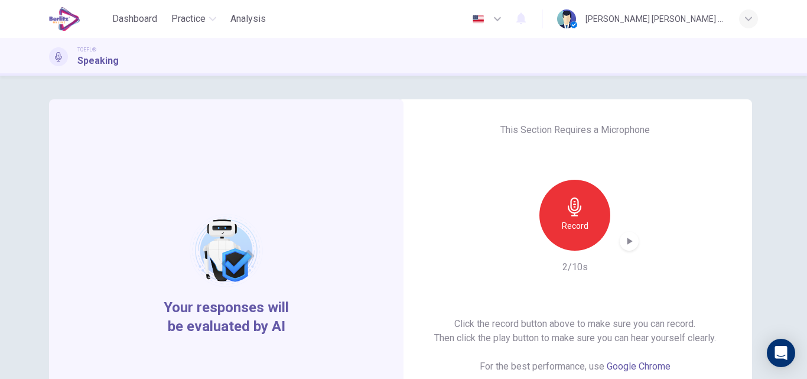
click at [579, 235] on div "Record" at bounding box center [575, 215] width 71 height 71
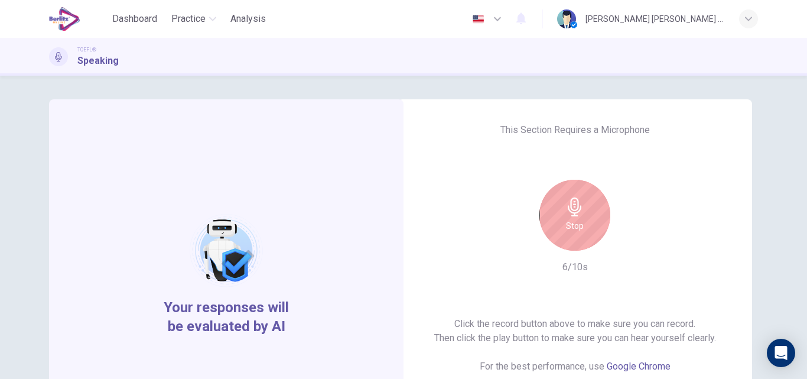
scroll to position [95, 0]
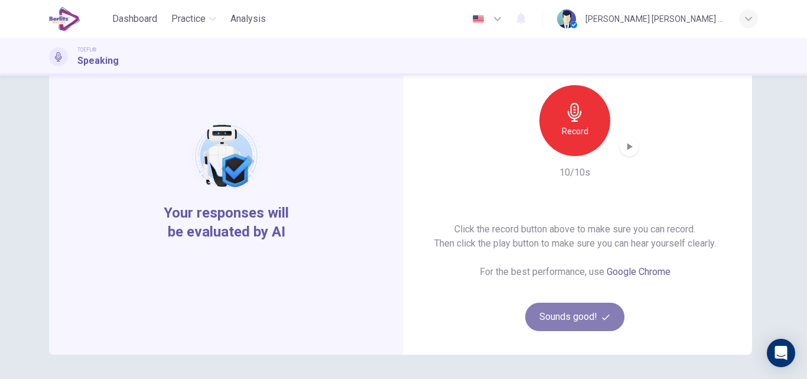
click at [608, 323] on button "Sounds good!" at bounding box center [574, 317] width 99 height 28
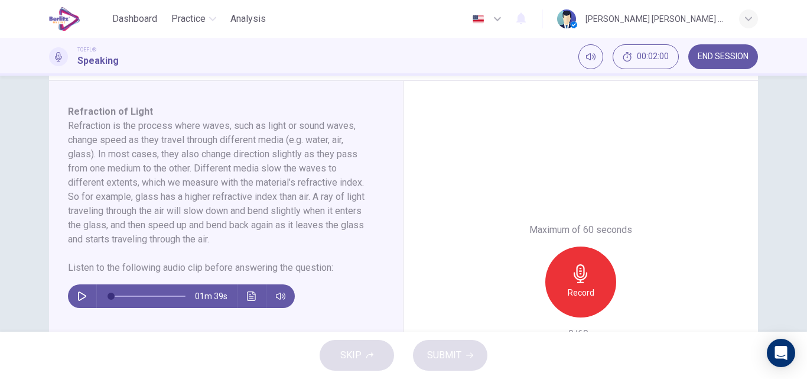
scroll to position [191, 0]
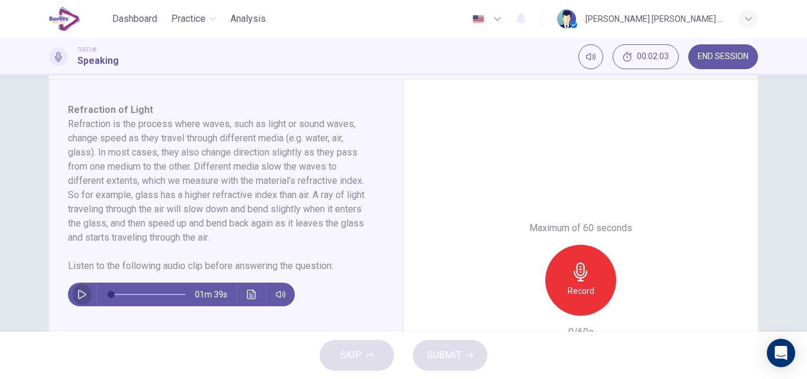
click at [79, 299] on icon "button" at bounding box center [81, 294] width 9 height 9
click at [247, 299] on icon "Click to see the audio transcription" at bounding box center [251, 294] width 9 height 9
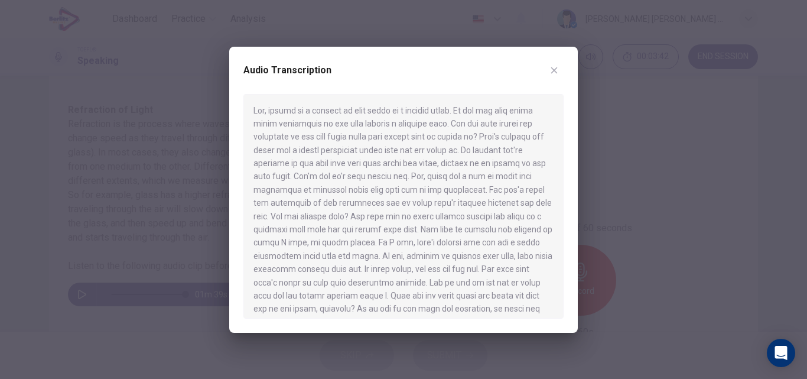
type input "*"
click at [553, 72] on icon "button" at bounding box center [554, 70] width 7 height 7
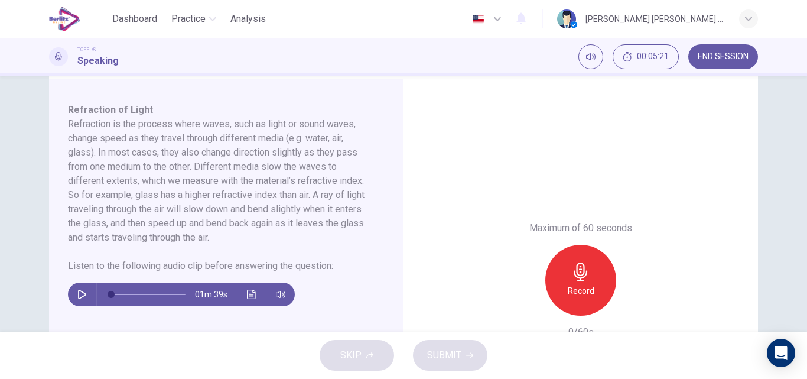
click at [572, 281] on icon "button" at bounding box center [581, 271] width 19 height 19
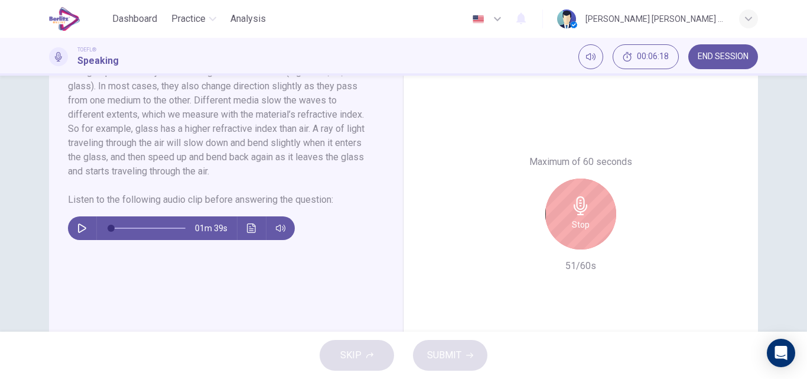
scroll to position [262, 0]
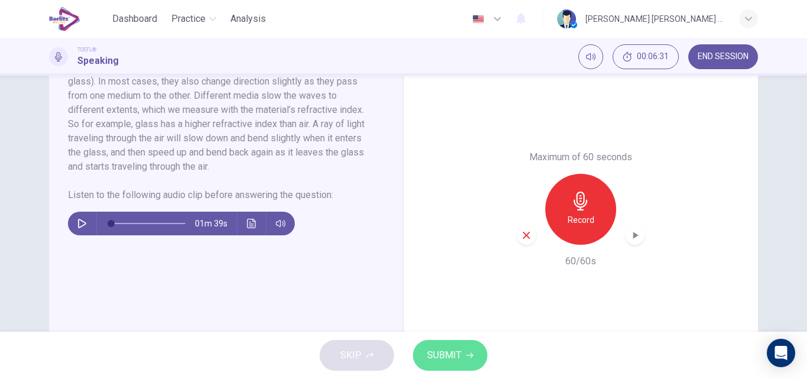
click at [457, 362] on span "SUBMIT" at bounding box center [444, 355] width 34 height 17
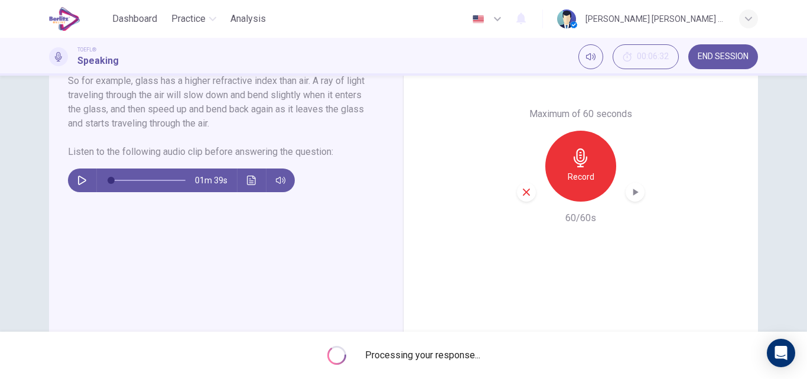
scroll to position [309, 0]
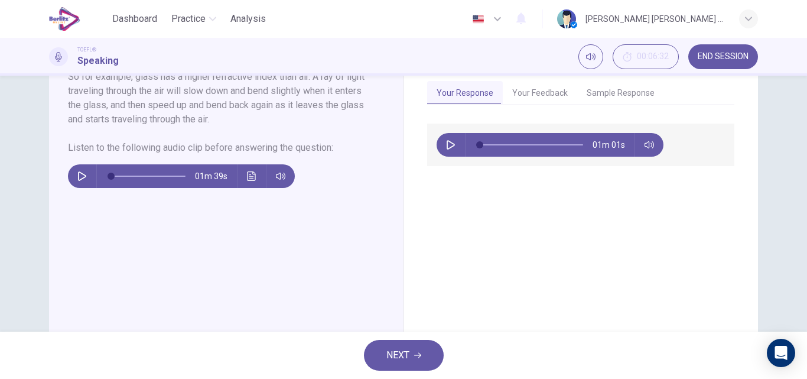
click at [529, 106] on button "Your Feedback" at bounding box center [540, 93] width 74 height 25
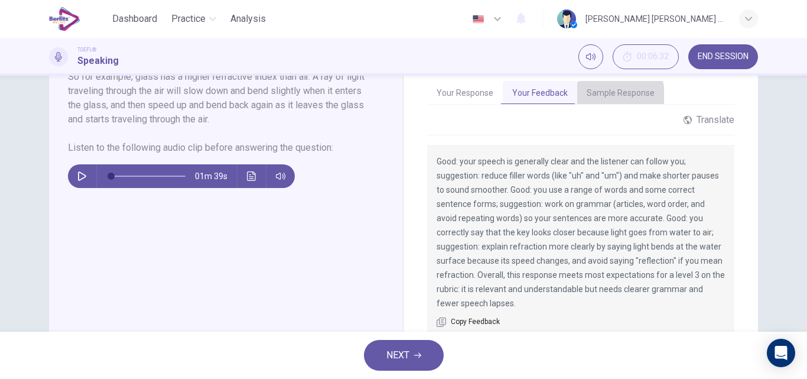
click at [602, 106] on button "Sample Response" at bounding box center [620, 93] width 87 height 25
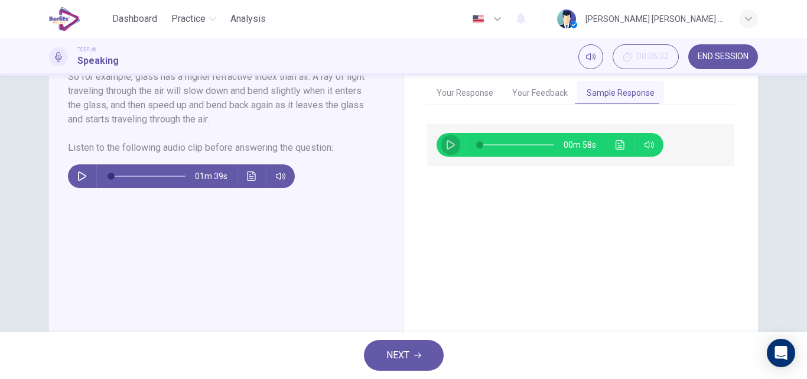
click at [448, 150] on icon "button" at bounding box center [451, 144] width 8 height 9
click at [620, 150] on icon "Click to see the audio transcription" at bounding box center [620, 144] width 9 height 9
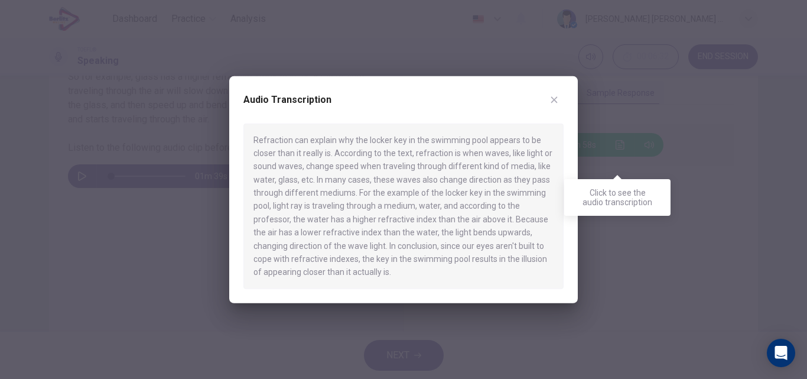
type input "*"
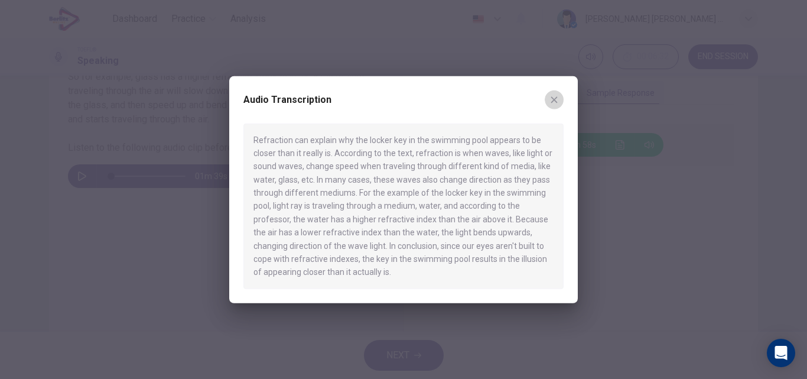
click at [557, 102] on icon "button" at bounding box center [554, 99] width 7 height 7
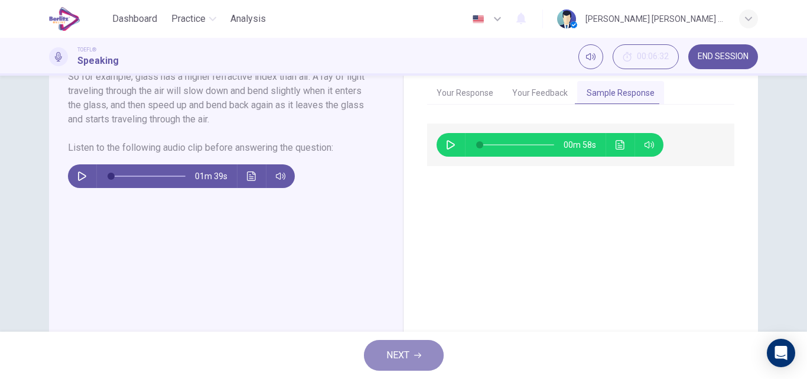
click at [407, 352] on span "NEXT" at bounding box center [398, 355] width 23 height 17
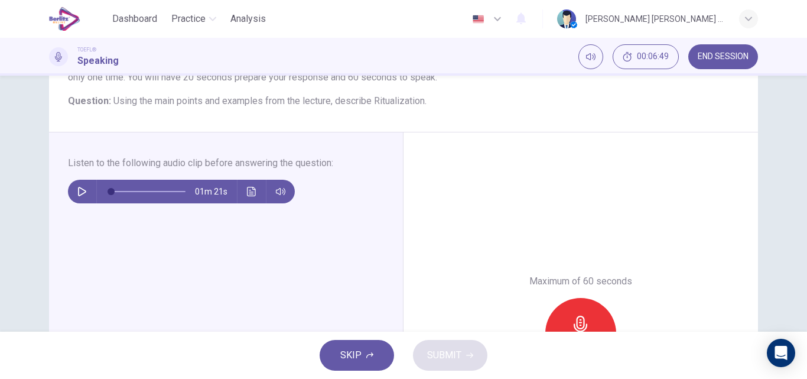
scroll to position [142, 0]
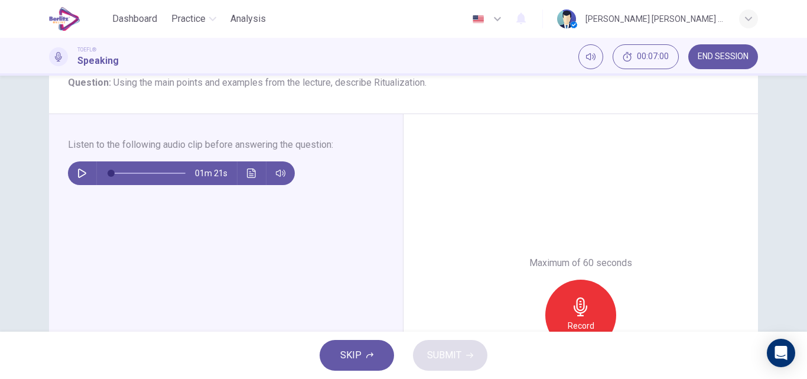
click at [79, 171] on icon "button" at bounding box center [82, 172] width 8 height 9
type input "*"
click at [247, 175] on icon "Click to see the audio transcription" at bounding box center [251, 172] width 9 height 9
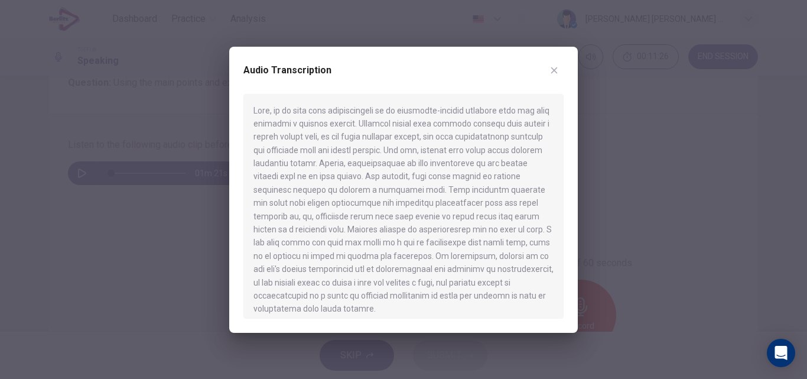
click at [554, 73] on icon "button" at bounding box center [554, 70] width 9 height 9
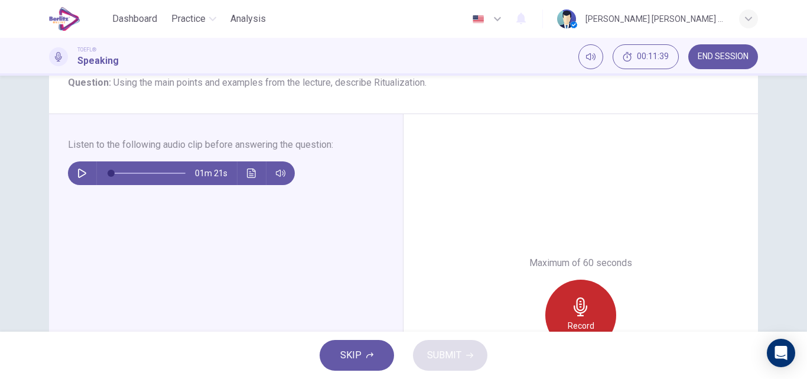
click at [582, 295] on div "Record" at bounding box center [581, 315] width 71 height 71
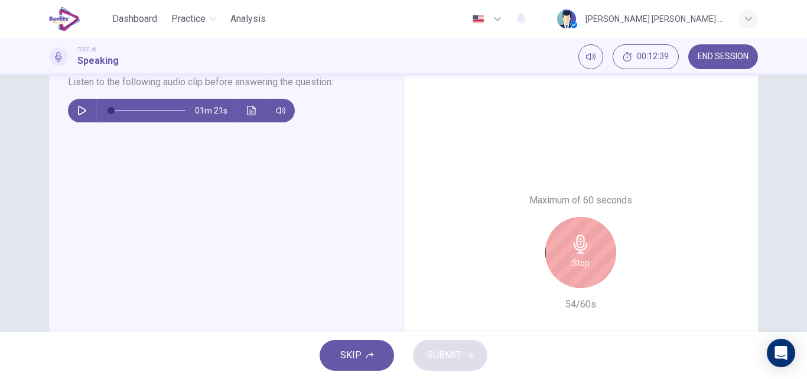
scroll to position [213, 0]
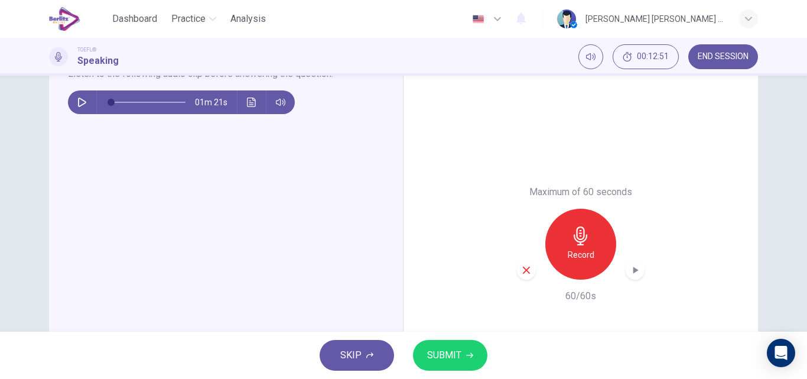
click at [454, 353] on span "SUBMIT" at bounding box center [444, 355] width 34 height 17
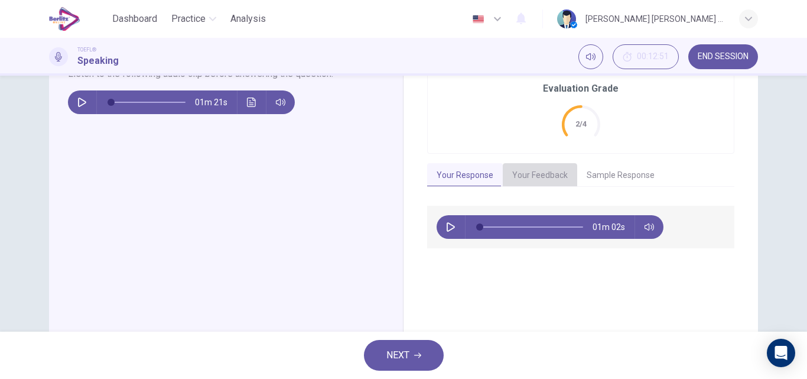
click at [530, 177] on button "Your Feedback" at bounding box center [540, 175] width 74 height 25
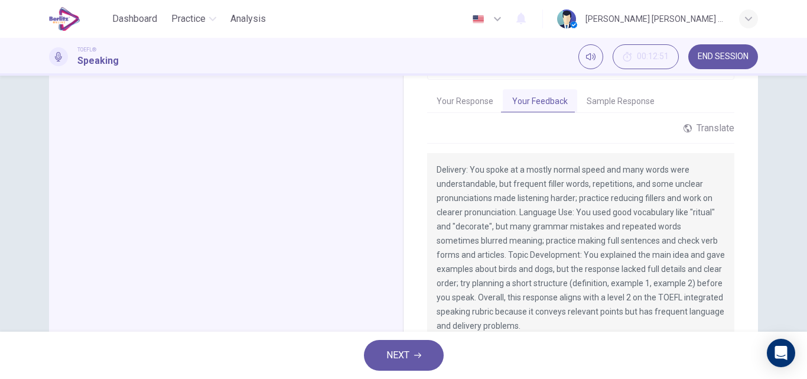
scroll to position [307, 0]
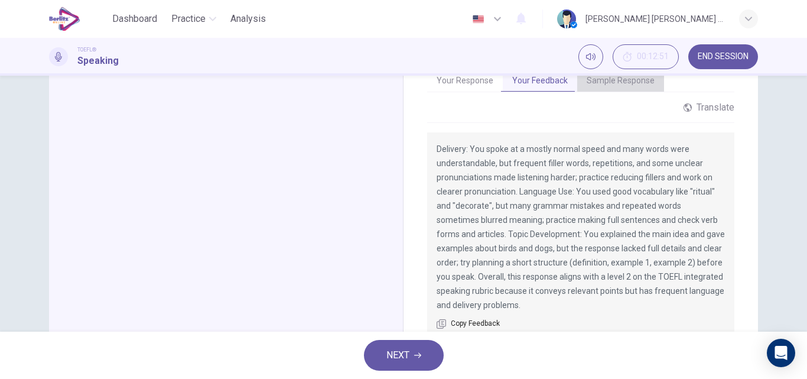
click at [613, 83] on button "Sample Response" at bounding box center [620, 81] width 87 height 25
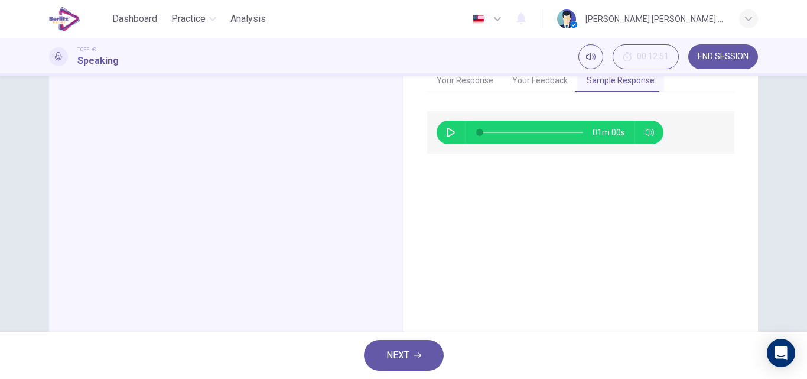
click at [446, 132] on icon "button" at bounding box center [450, 132] width 9 height 9
type input "*"
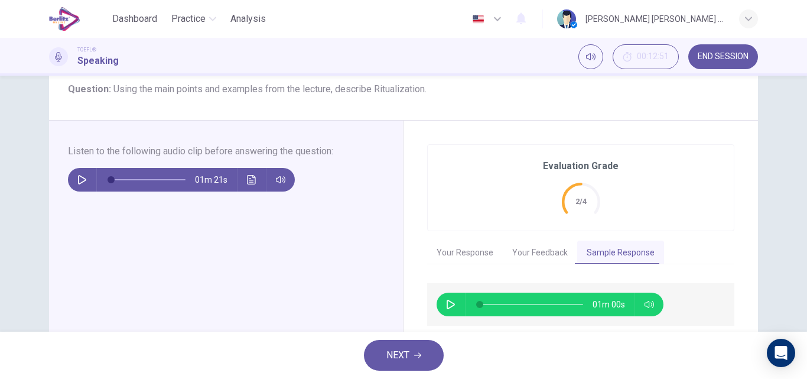
scroll to position [132, 0]
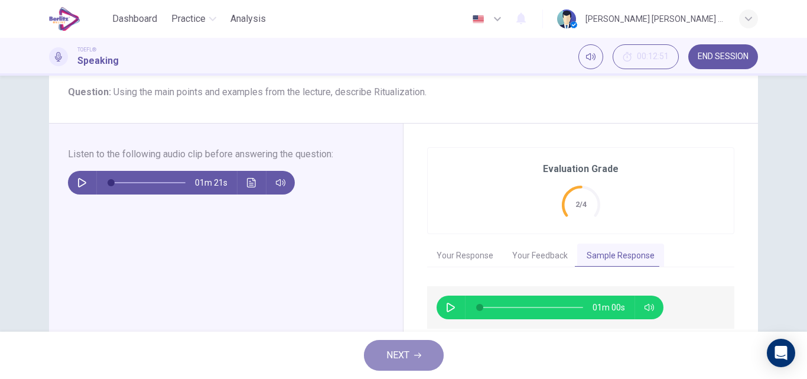
click at [412, 358] on button "NEXT" at bounding box center [404, 355] width 80 height 31
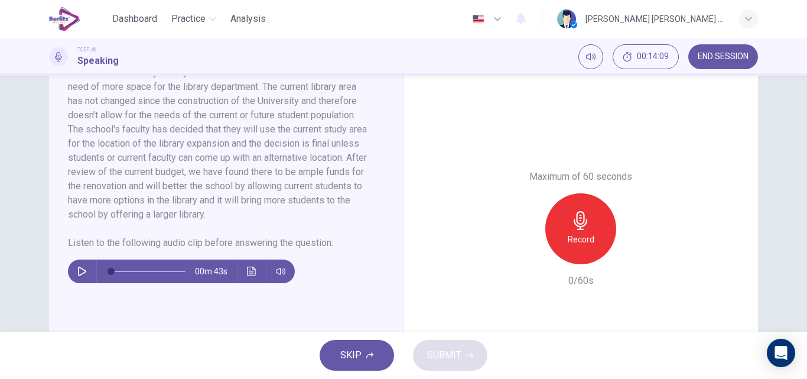
scroll to position [260, 0]
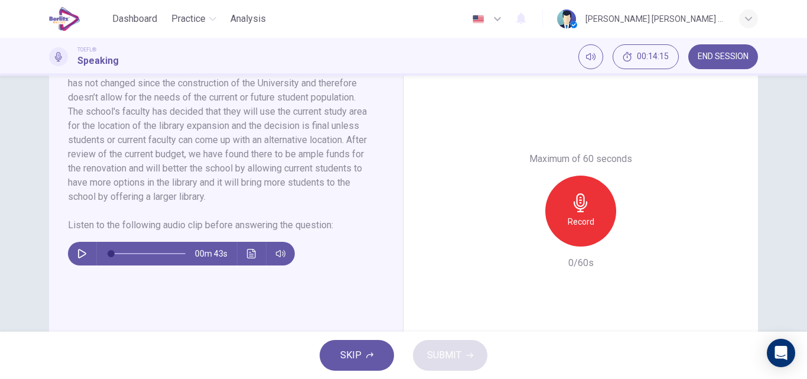
click at [80, 257] on icon "button" at bounding box center [81, 253] width 9 height 9
click at [247, 257] on icon "Click to see the audio transcription" at bounding box center [251, 253] width 9 height 9
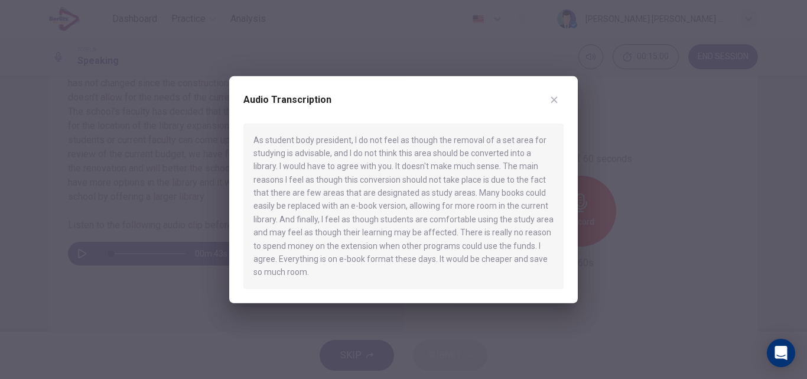
type input "*"
click at [553, 99] on icon "button" at bounding box center [554, 99] width 9 height 9
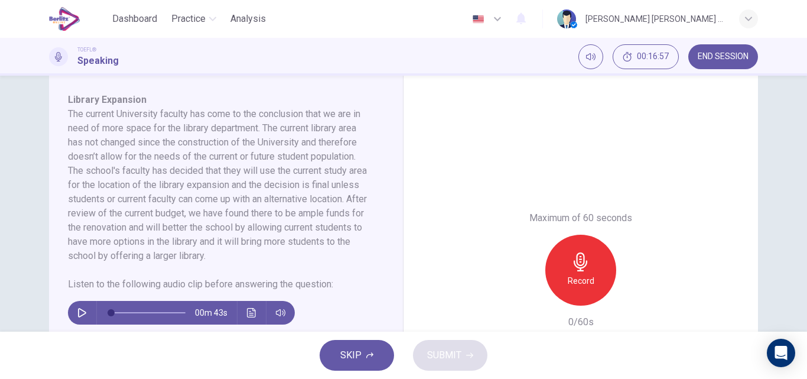
scroll to position [199, 0]
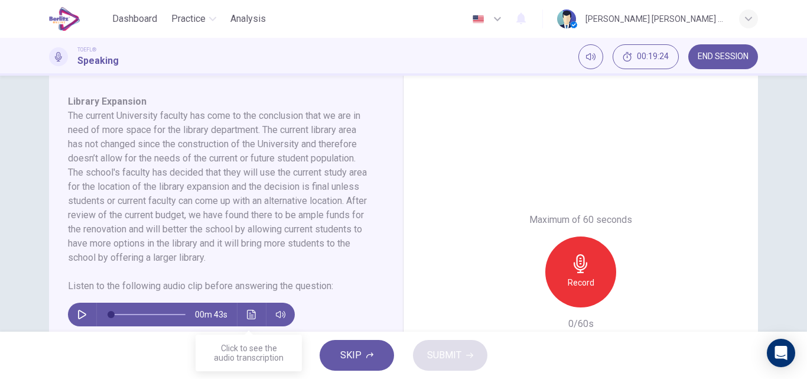
click at [247, 314] on icon "Click to see the audio transcription" at bounding box center [251, 314] width 9 height 9
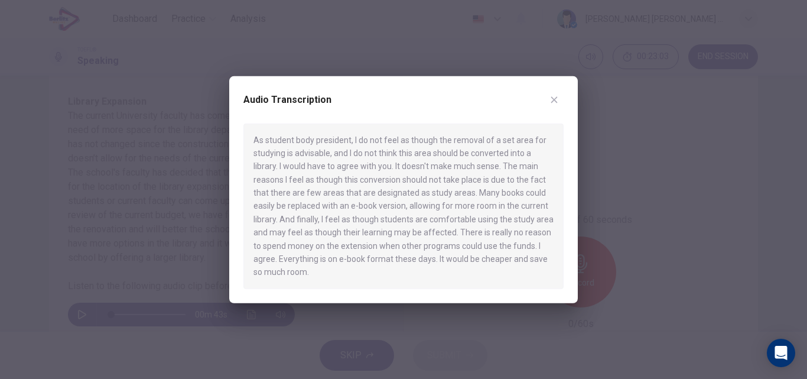
click at [557, 103] on icon "button" at bounding box center [554, 99] width 9 height 9
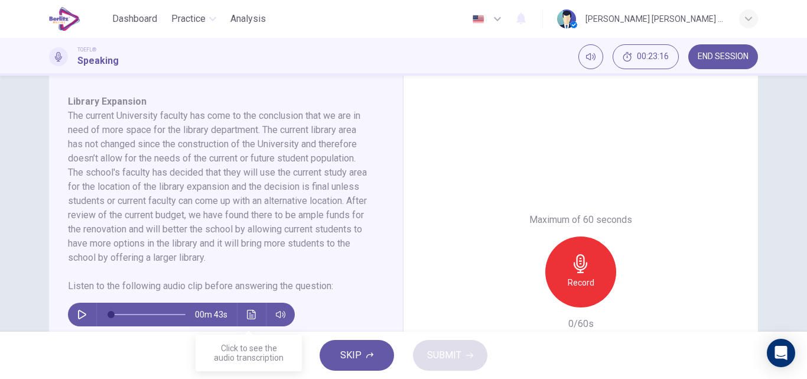
click at [252, 314] on icon "Click to see the audio transcription" at bounding box center [251, 314] width 9 height 9
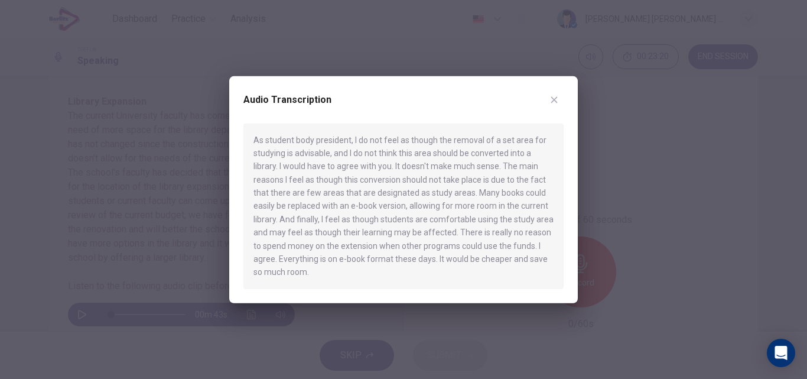
click at [254, 337] on div at bounding box center [403, 189] width 807 height 379
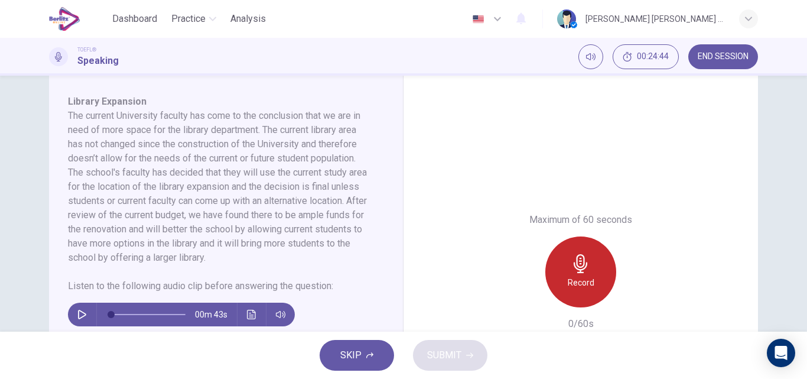
click at [564, 291] on div "Record" at bounding box center [581, 271] width 71 height 71
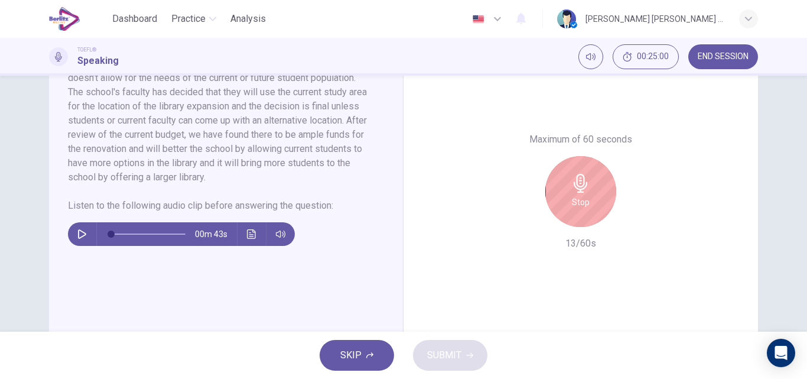
scroll to position [317, 0]
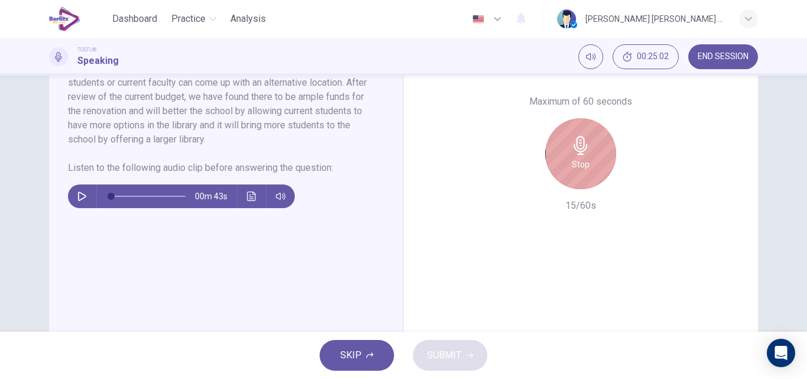
click at [595, 157] on div "Stop" at bounding box center [581, 153] width 71 height 71
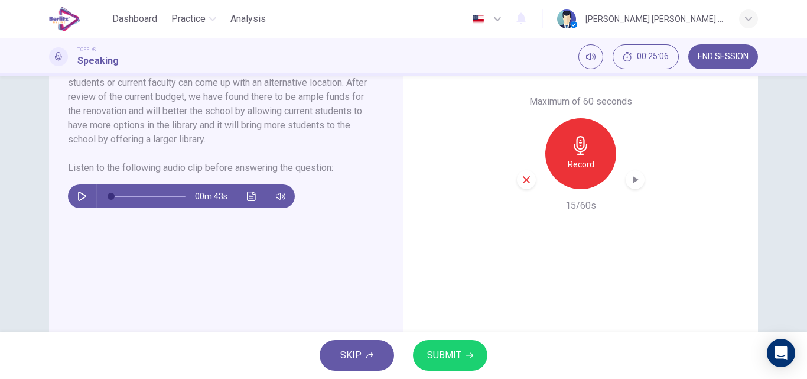
click at [524, 185] on div "button" at bounding box center [526, 179] width 19 height 19
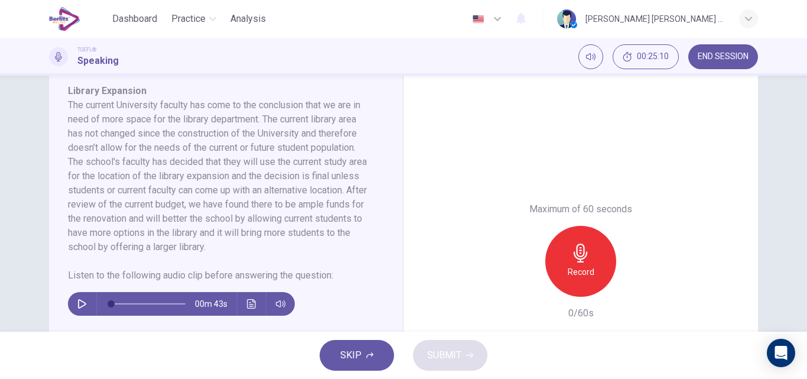
scroll to position [191, 0]
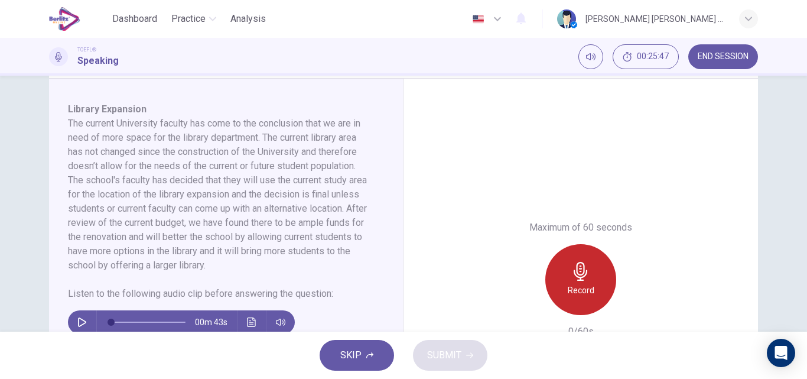
click at [583, 252] on div "Record" at bounding box center [581, 279] width 71 height 71
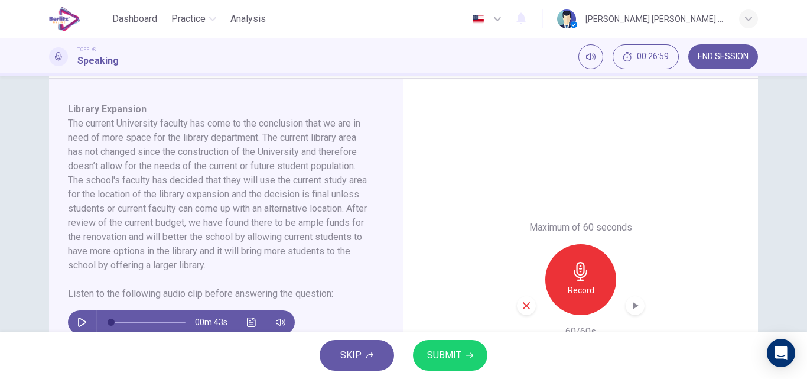
click at [428, 361] on span "SUBMIT" at bounding box center [444, 355] width 34 height 17
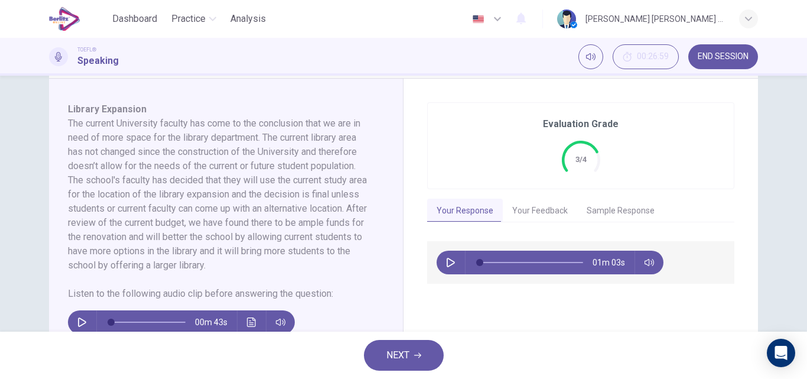
click at [448, 265] on icon "button" at bounding box center [451, 262] width 8 height 9
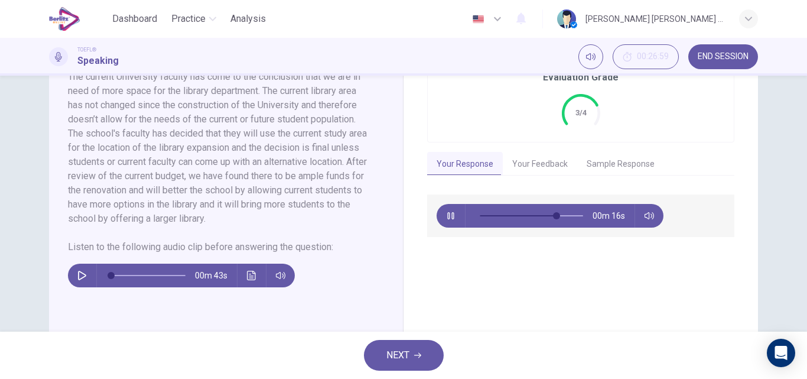
scroll to position [230, 0]
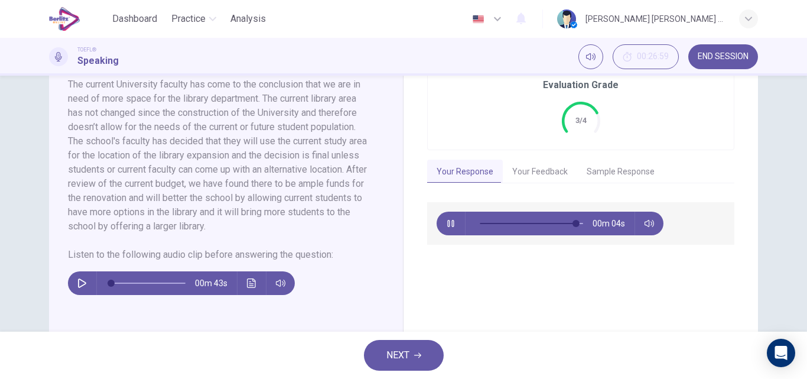
click at [447, 223] on icon "button" at bounding box center [450, 223] width 7 height 7
type input "**"
click at [523, 174] on button "Your Feedback" at bounding box center [540, 172] width 74 height 25
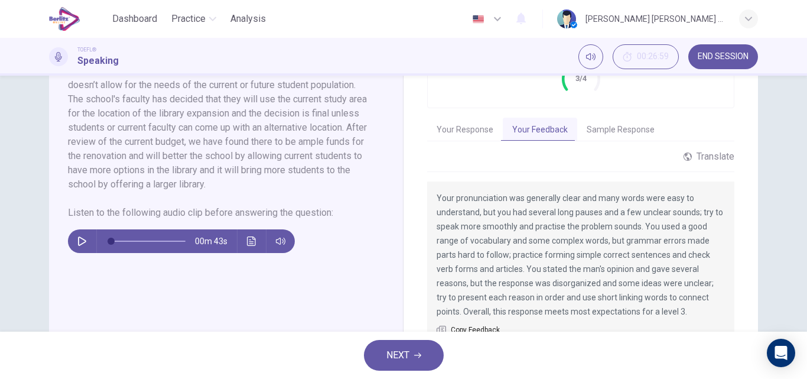
scroll to position [278, 0]
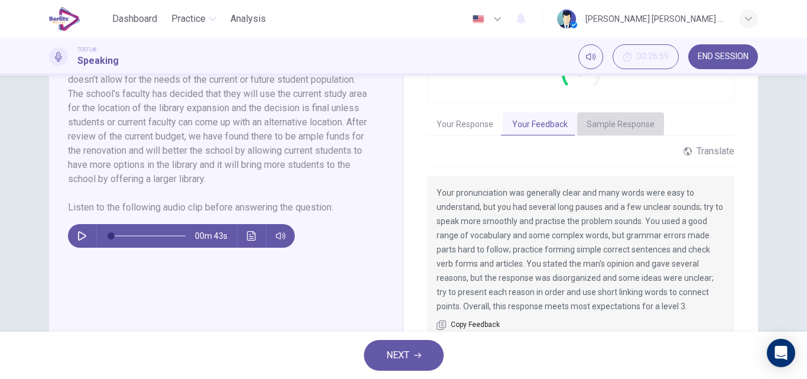
click at [613, 122] on button "Sample Response" at bounding box center [620, 124] width 87 height 25
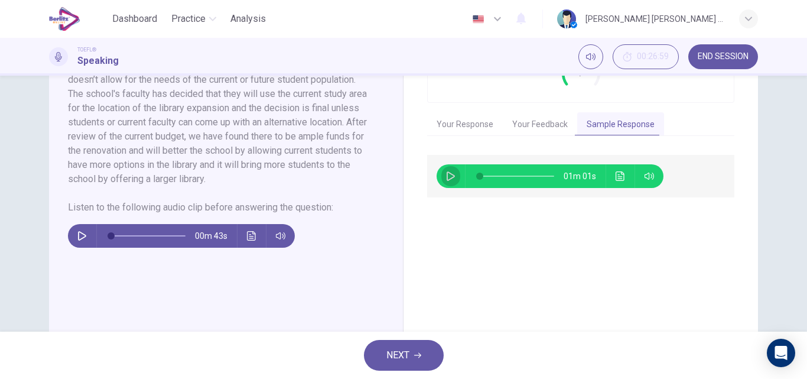
click at [446, 174] on icon "button" at bounding box center [450, 175] width 9 height 9
click at [619, 180] on icon "Click to see the audio transcription" at bounding box center [620, 175] width 9 height 9
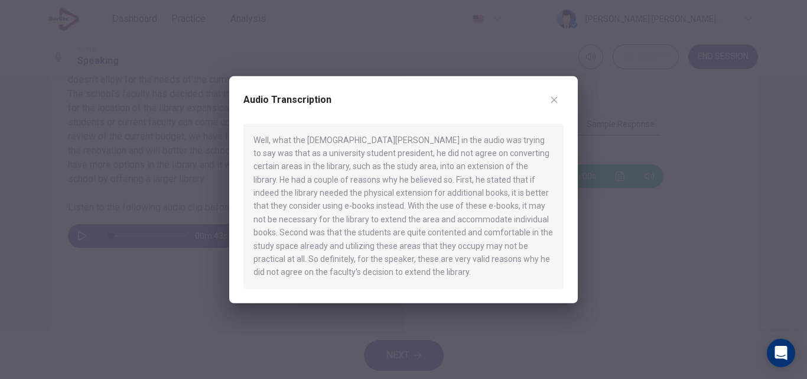
type input "*"
click at [553, 102] on icon "button" at bounding box center [554, 99] width 9 height 9
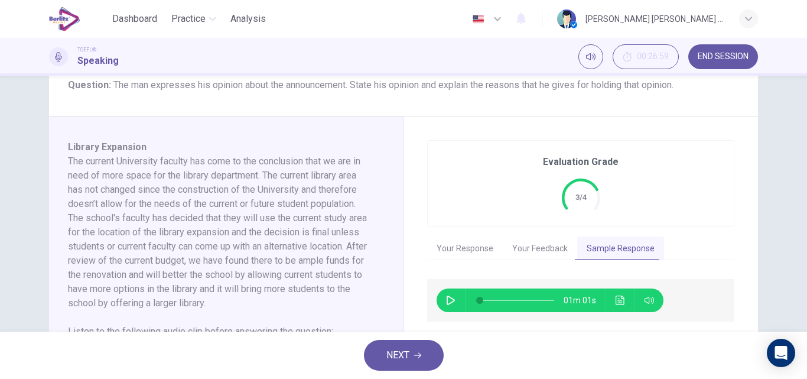
scroll to position [152, 0]
